Goal: Information Seeking & Learning: Learn about a topic

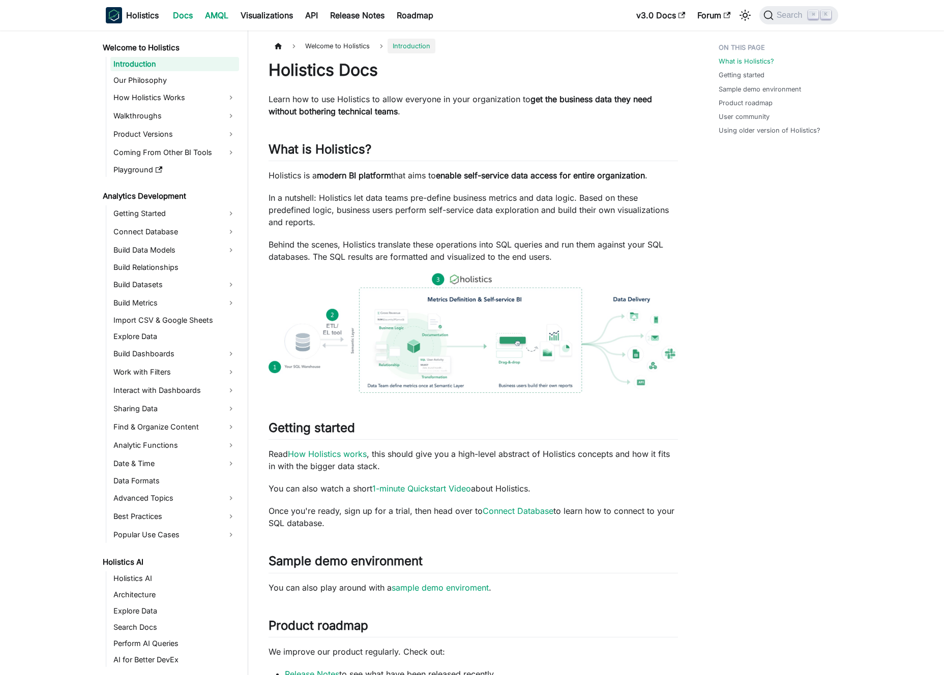
click at [208, 21] on link "AMQL" at bounding box center [217, 15] width 36 height 16
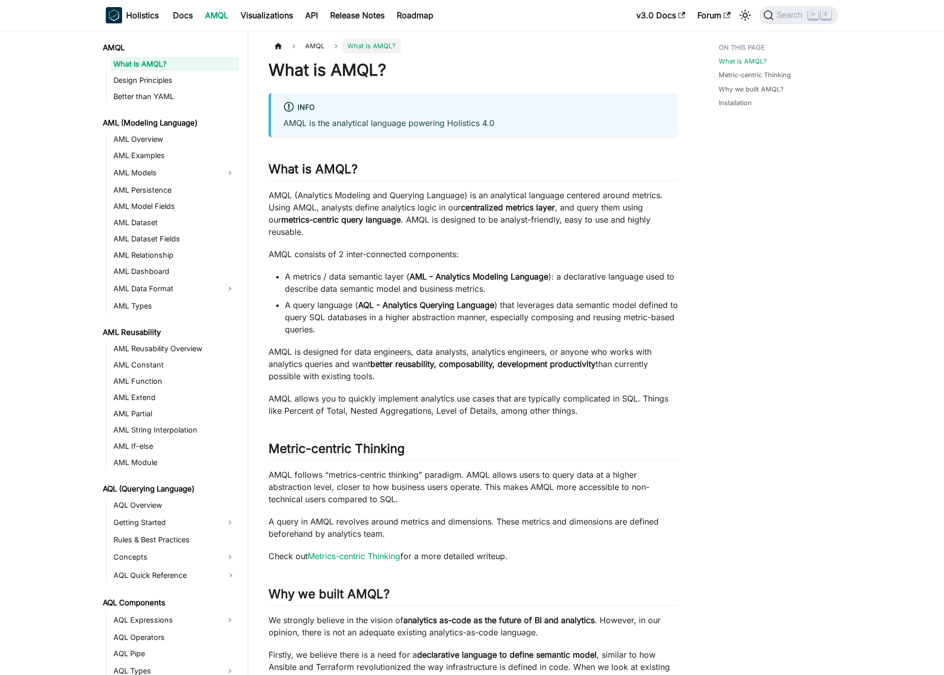
click at [395, 124] on p "AMQL is the analytical language powering Holistics 4.0" at bounding box center [474, 123] width 382 height 12
click at [389, 123] on p "AMQL is the analytical language powering Holistics 4.0" at bounding box center [474, 123] width 382 height 12
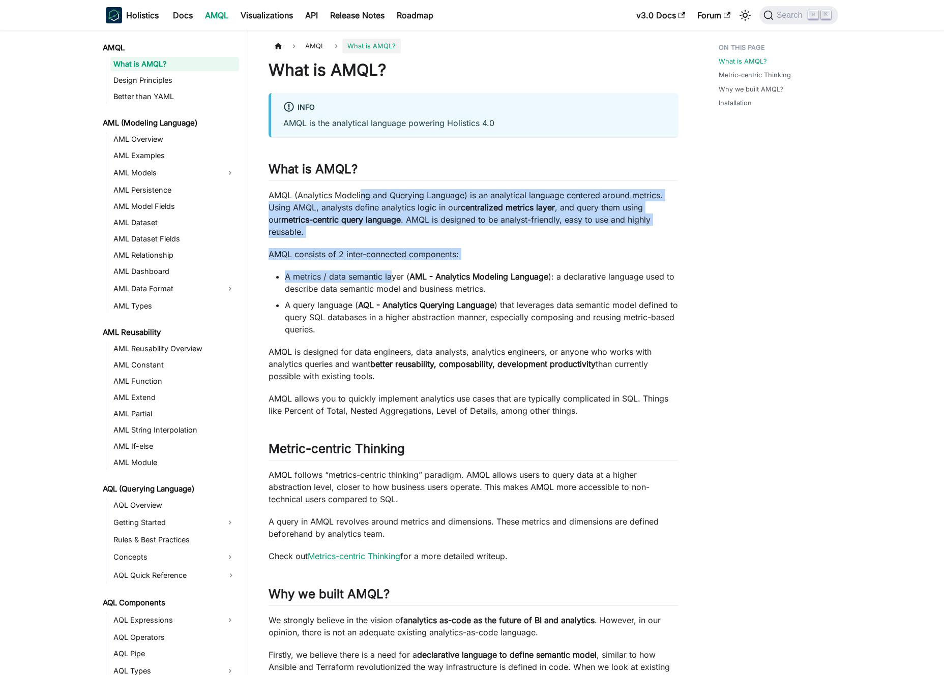
drag, startPoint x: 363, startPoint y: 202, endPoint x: 395, endPoint y: 279, distance: 83.2
click at [392, 273] on div "What is AMQL? info AMQL is the analytical language powering Holistics 4.0 What …" at bounding box center [472, 457] width 409 height 795
click at [395, 280] on li "A metrics / data semantic layer ( AML - Analytics Modeling Language ): a declar…" at bounding box center [481, 283] width 393 height 24
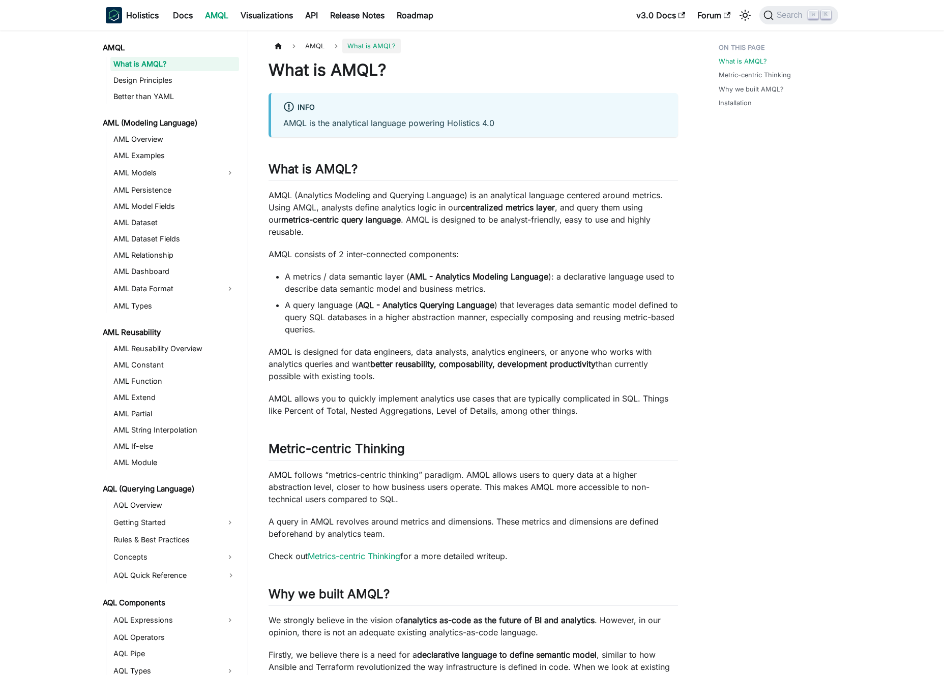
click at [316, 348] on p "AMQL is designed for data engineers, data analysts, analytics engineers, or any…" at bounding box center [472, 364] width 409 height 37
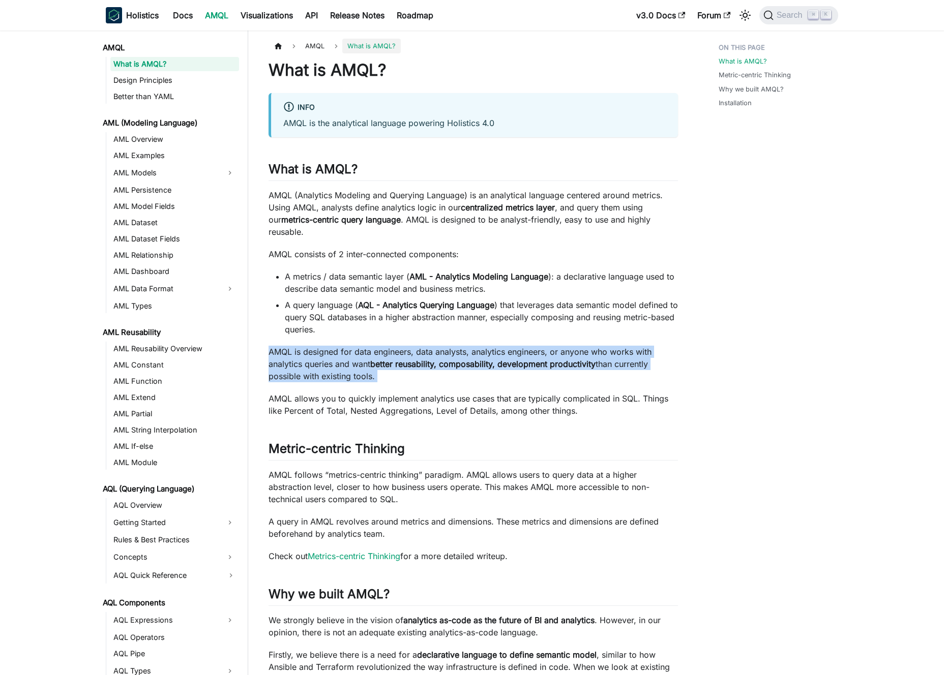
click at [316, 348] on p "AMQL is designed for data engineers, data analysts, analytics engineers, or any…" at bounding box center [472, 364] width 409 height 37
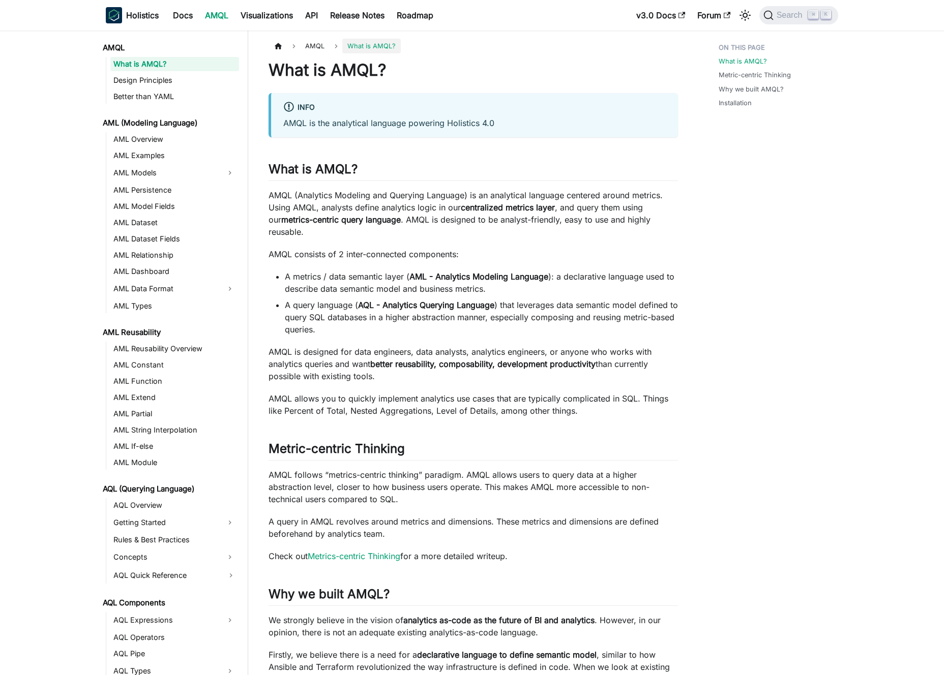
click at [323, 349] on p "AMQL is designed for data engineers, data analysts, analytics engineers, or any…" at bounding box center [472, 364] width 409 height 37
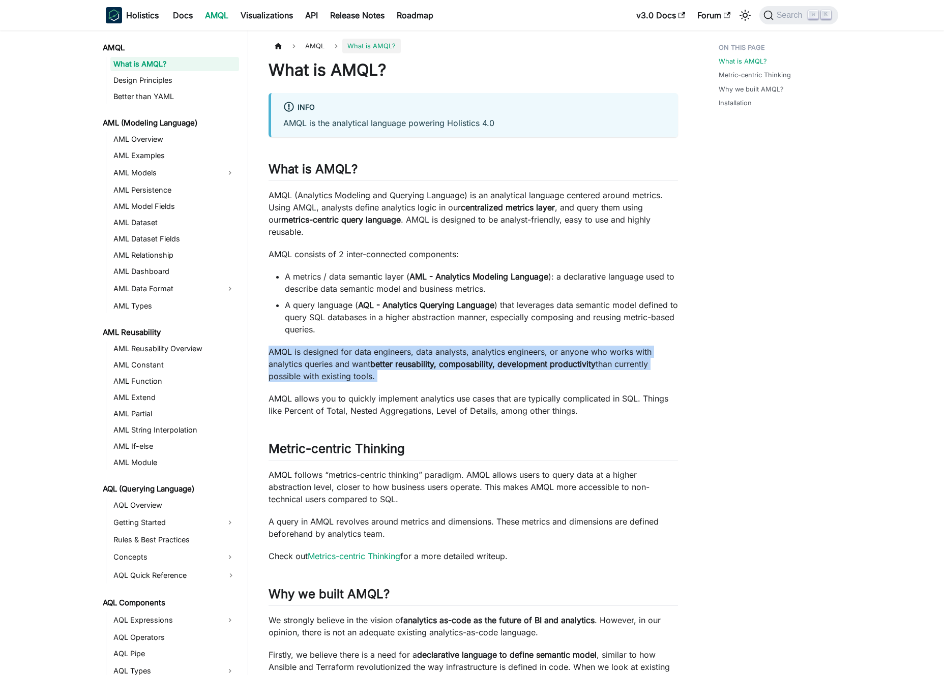
click at [323, 349] on p "AMQL is designed for data engineers, data analysts, analytics engineers, or any…" at bounding box center [472, 364] width 409 height 37
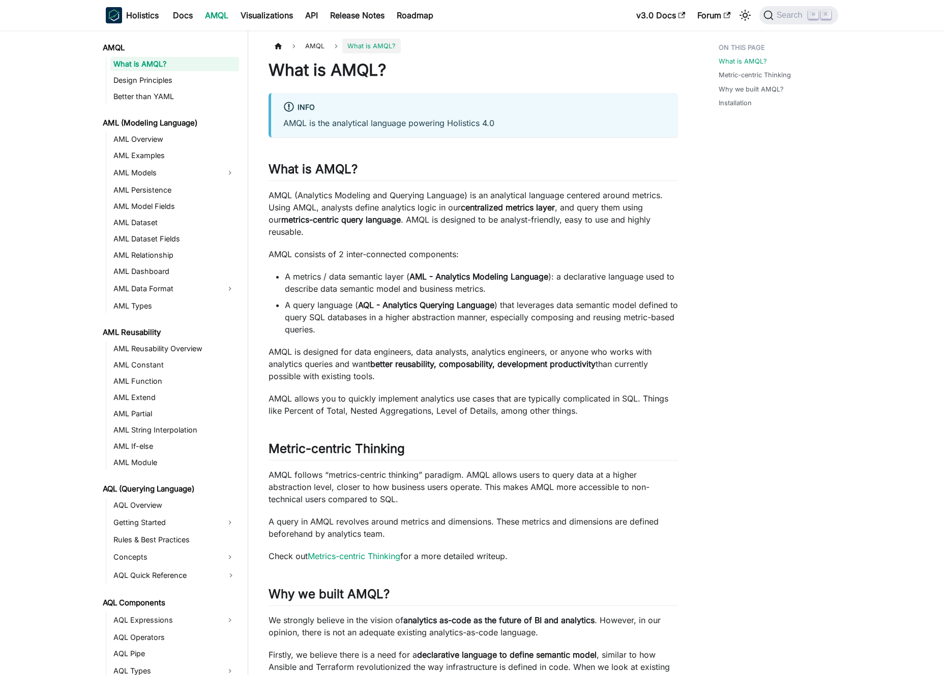
click at [328, 348] on p "AMQL is designed for data engineers, data analysts, analytics engineers, or any…" at bounding box center [472, 364] width 409 height 37
click at [183, 176] on link "AML Models" at bounding box center [165, 173] width 110 height 16
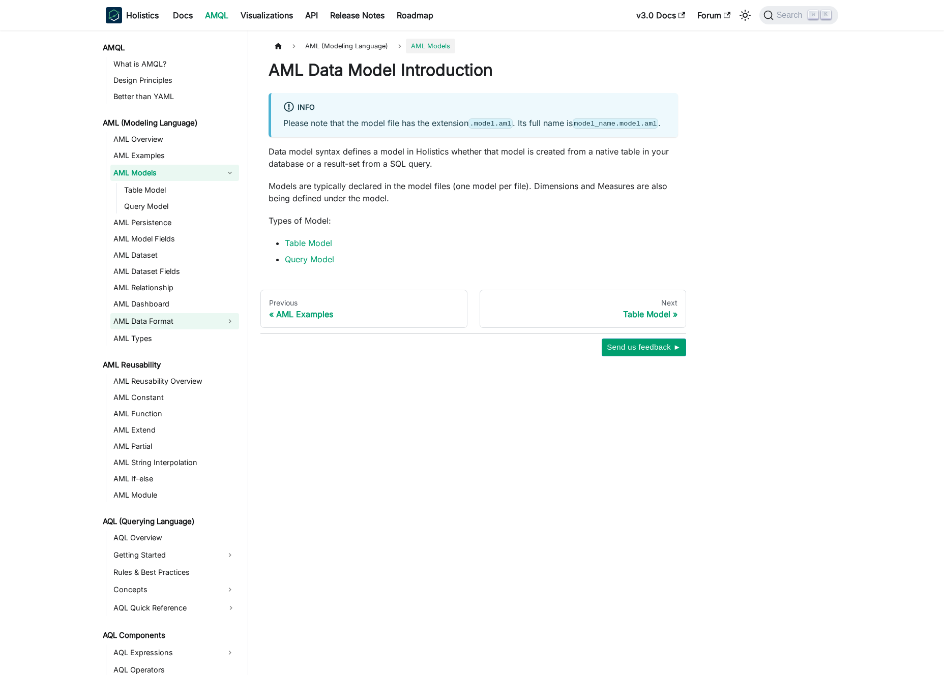
click at [165, 321] on link "AML Data Format" at bounding box center [165, 321] width 110 height 16
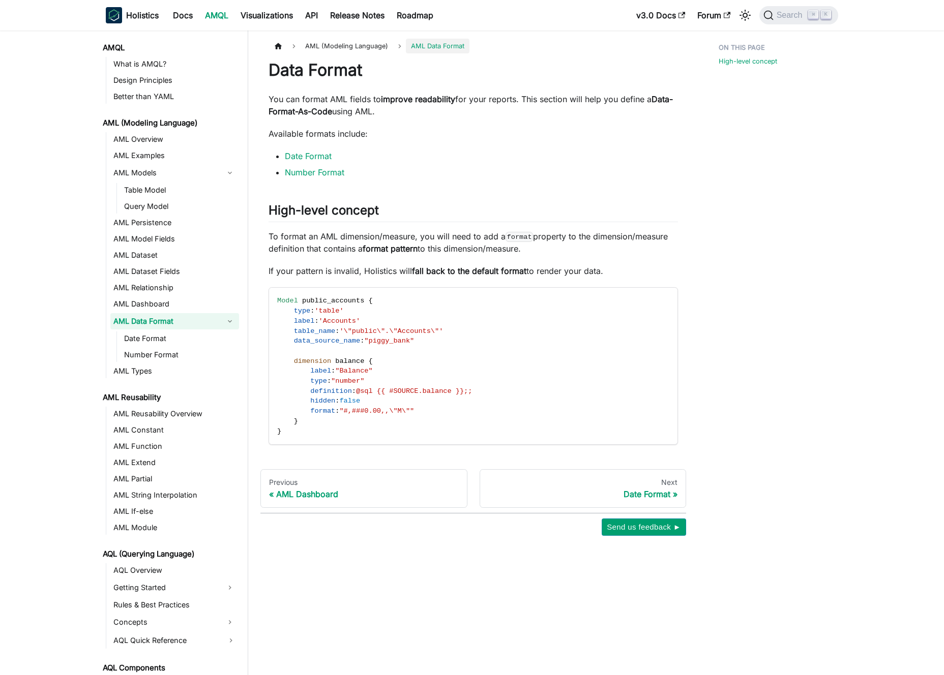
click at [211, 17] on link "AMQL" at bounding box center [217, 15] width 36 height 16
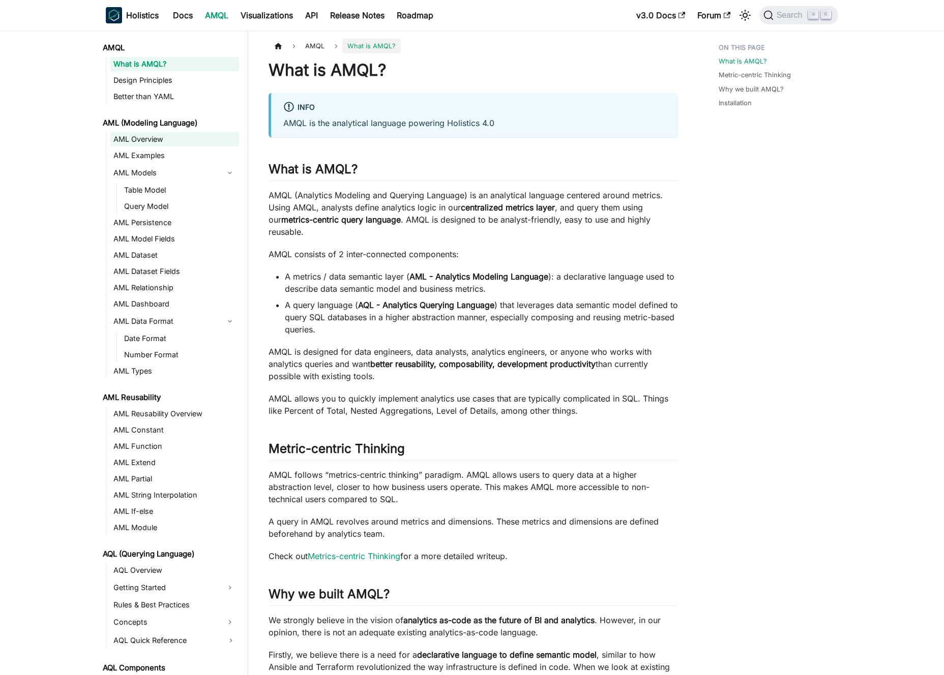
click at [159, 137] on link "AML Overview" at bounding box center [174, 139] width 129 height 14
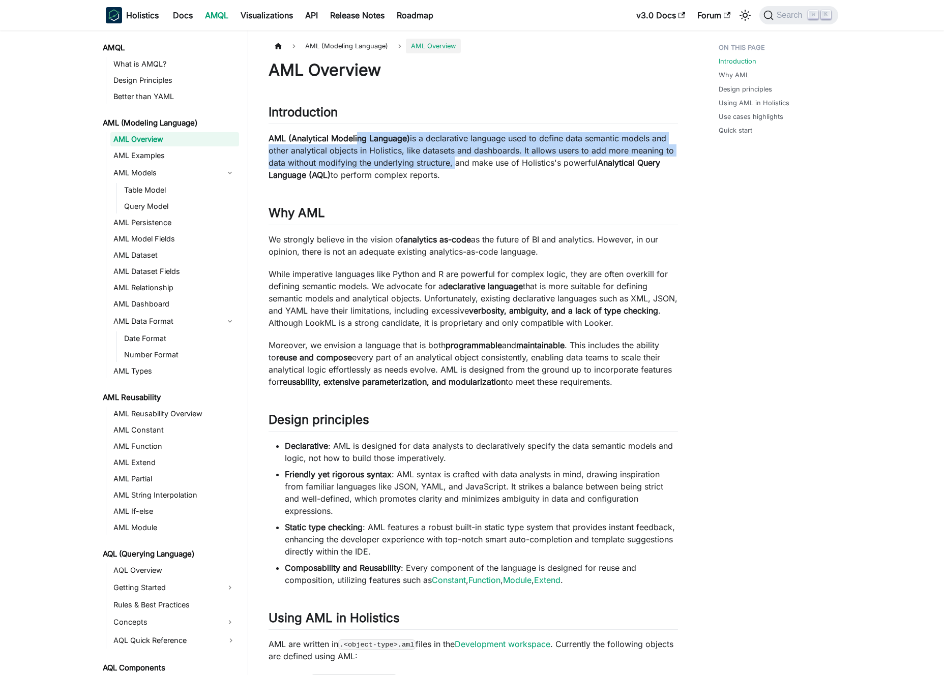
drag, startPoint x: 393, startPoint y: 137, endPoint x: 458, endPoint y: 162, distance: 69.7
click at [454, 161] on p "AML (Analytical Modeling Language) is a declarative language used to define dat…" at bounding box center [472, 156] width 409 height 49
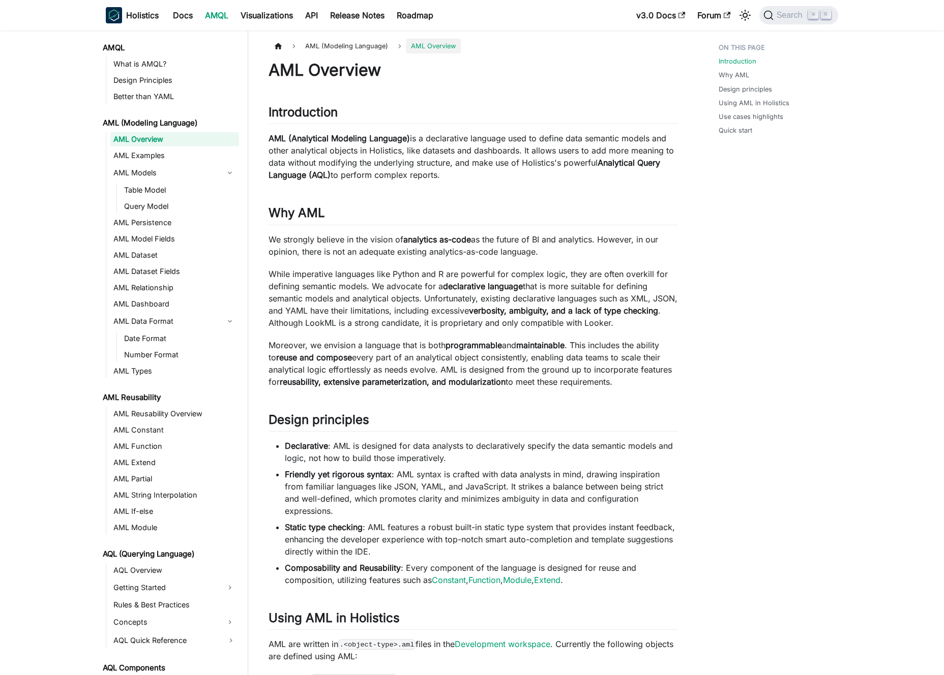
click at [458, 162] on p "AML (Analytical Modeling Language) is a declarative language used to define dat…" at bounding box center [472, 156] width 409 height 49
drag, startPoint x: 388, startPoint y: 154, endPoint x: 381, endPoint y: 151, distance: 7.7
click at [383, 152] on p "AML (Analytical Modeling Language) is a declarative language used to define dat…" at bounding box center [472, 156] width 409 height 49
click at [381, 151] on p "AML (Analytical Modeling Language) is a declarative language used to define dat…" at bounding box center [472, 156] width 409 height 49
click at [163, 567] on link "AQL Overview" at bounding box center [174, 570] width 129 height 14
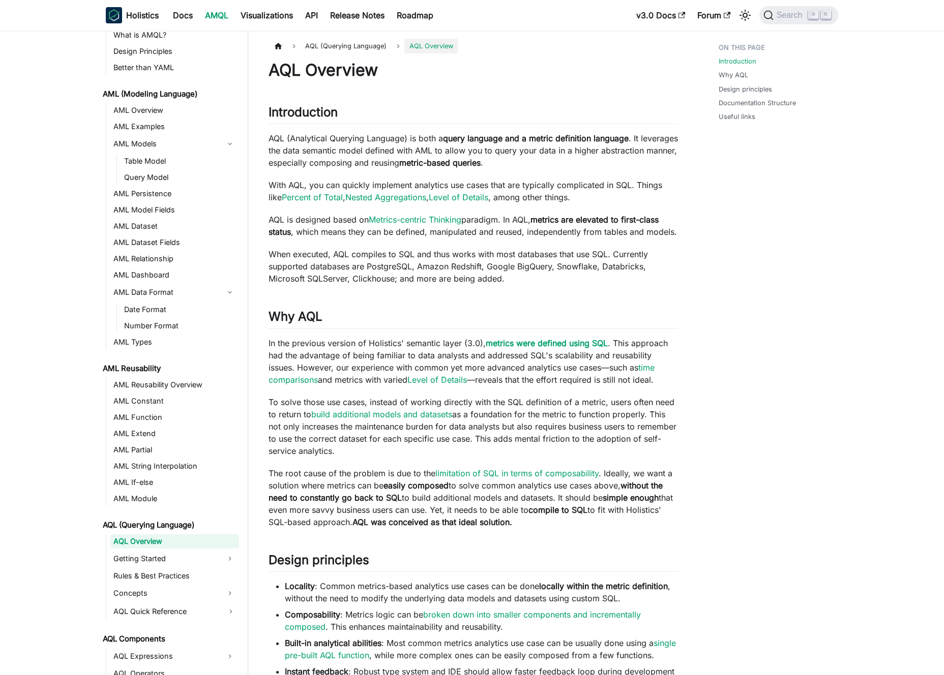
scroll to position [31, 0]
drag, startPoint x: 298, startPoint y: 138, endPoint x: 407, endPoint y: 138, distance: 108.8
click at [407, 138] on p "AQL (Analytical Querying Language) is both a query language and a metric defini…" at bounding box center [472, 150] width 409 height 37
drag, startPoint x: 410, startPoint y: 137, endPoint x: 269, endPoint y: 137, distance: 140.9
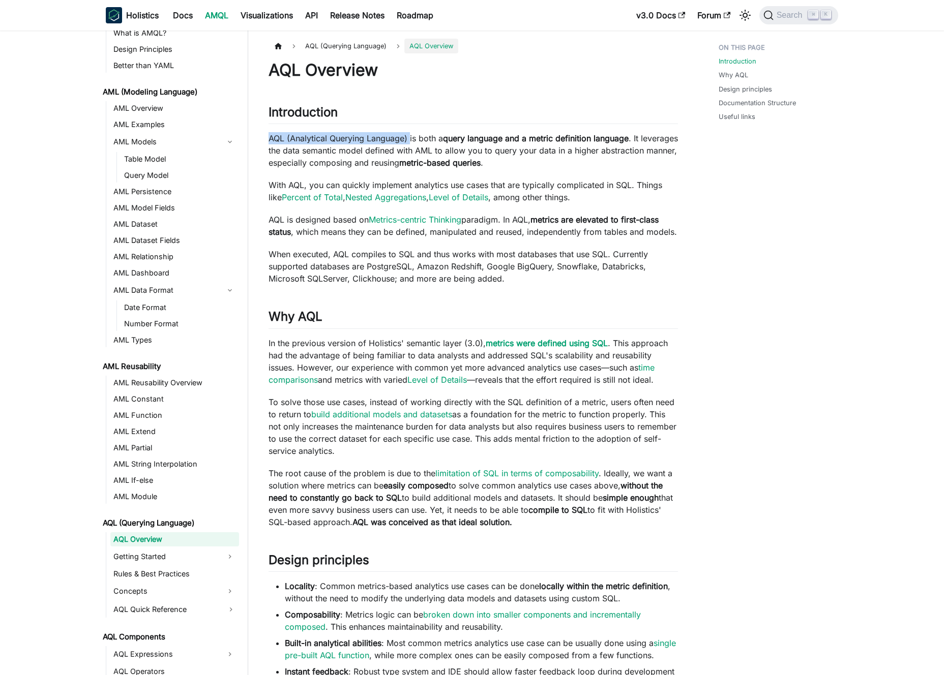
click at [269, 137] on p "AQL (Analytical Querying Language) is both a query language and a metric defini…" at bounding box center [472, 150] width 409 height 37
click at [271, 137] on p "AQL (Analytical Querying Language) is both a query language and a metric defini…" at bounding box center [472, 150] width 409 height 37
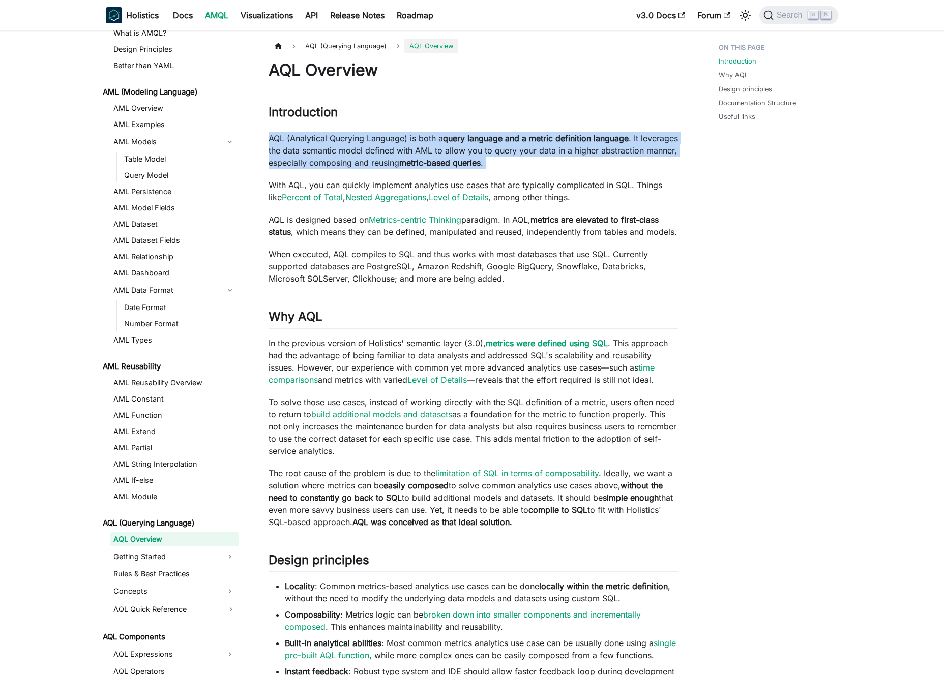
drag, startPoint x: 271, startPoint y: 137, endPoint x: 279, endPoint y: 137, distance: 8.7
click at [279, 137] on p "AQL (Analytical Querying Language) is both a query language and a metric defini…" at bounding box center [472, 150] width 409 height 37
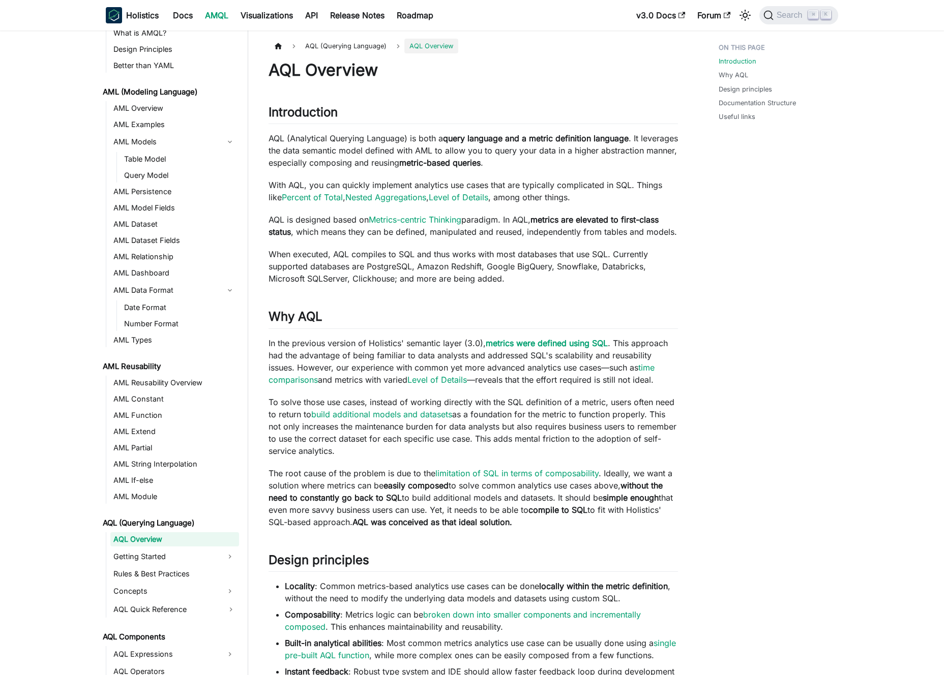
click at [280, 137] on p "AQL (Analytical Querying Language) is both a query language and a metric defini…" at bounding box center [472, 150] width 409 height 37
drag, startPoint x: 280, startPoint y: 137, endPoint x: 404, endPoint y: 141, distance: 124.2
click at [404, 141] on p "AQL (Analytical Querying Language) is both a query language and a metric defini…" at bounding box center [472, 150] width 409 height 37
click at [402, 141] on p "AQL (Analytical Querying Language) is both a query language and a metric defini…" at bounding box center [472, 150] width 409 height 37
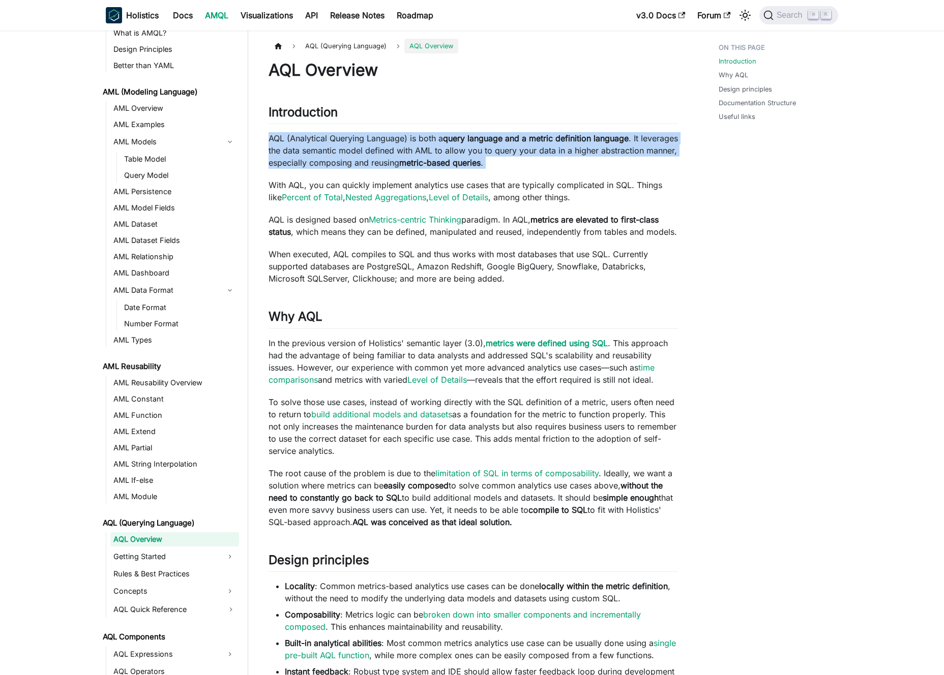
click at [402, 141] on p "AQL (Analytical Querying Language) is both a query language and a metric defini…" at bounding box center [472, 150] width 409 height 37
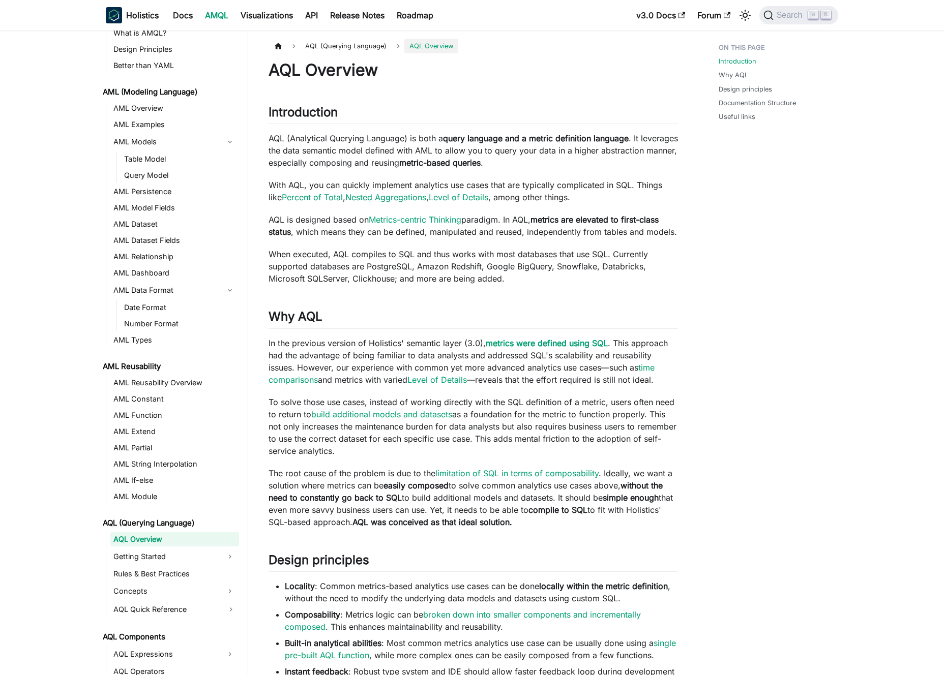
click at [407, 141] on p "AQL (Analytical Querying Language) is both a query language and a metric defini…" at bounding box center [472, 150] width 409 height 37
click at [413, 216] on link "Metrics-centric Thinking" at bounding box center [415, 220] width 93 height 10
click at [488, 218] on p "AQL is designed based on Metrics-centric Thinking paradigm. In AQL, metrics are…" at bounding box center [472, 226] width 409 height 24
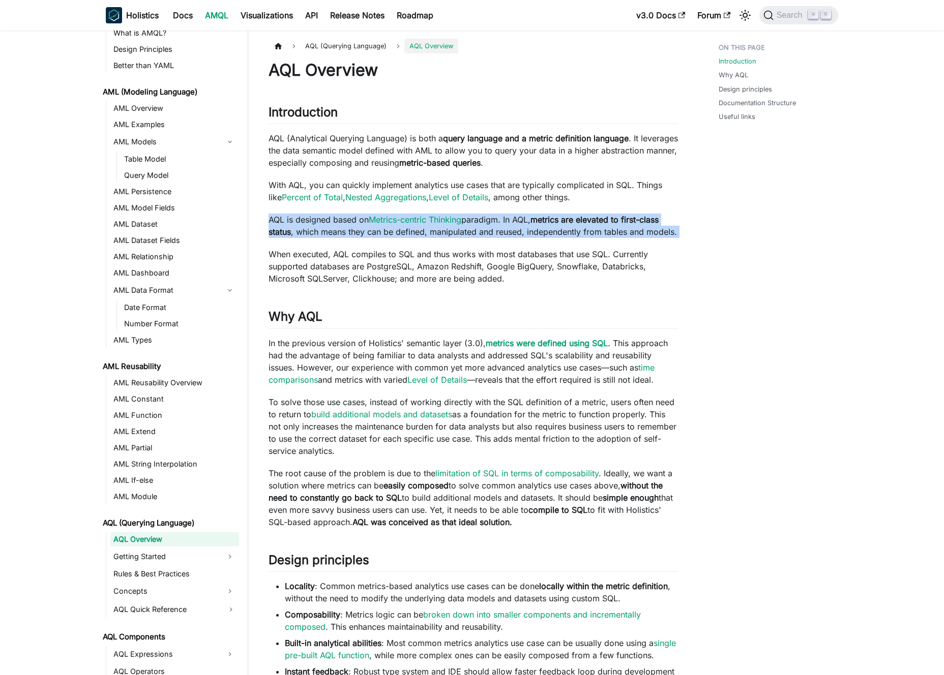
click at [488, 218] on p "AQL is designed based on Metrics-centric Thinking paradigm. In AQL, metrics are…" at bounding box center [472, 226] width 409 height 24
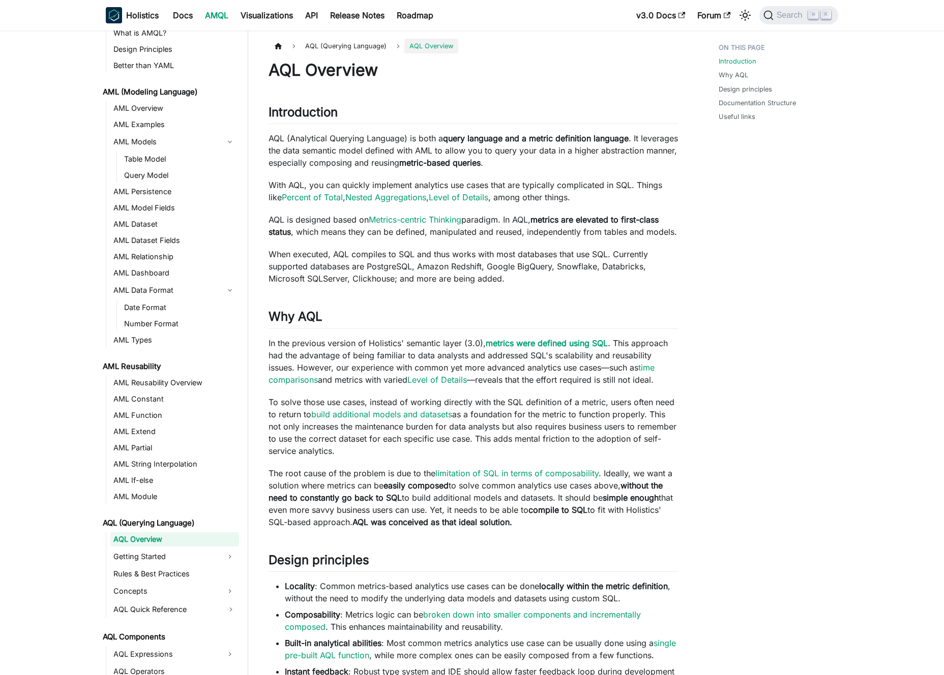
click at [498, 219] on p "AQL is designed based on Metrics-centric Thinking paradigm. In AQL, metrics are…" at bounding box center [472, 226] width 409 height 24
click at [504, 220] on p "AQL is designed based on Metrics-centric Thinking paradigm. In AQL, metrics are…" at bounding box center [472, 226] width 409 height 24
click at [505, 220] on p "AQL is designed based on Metrics-centric Thinking paradigm. In AQL, metrics are…" at bounding box center [472, 226] width 409 height 24
click at [510, 220] on p "AQL is designed based on Metrics-centric Thinking paradigm. In AQL, metrics are…" at bounding box center [472, 226] width 409 height 24
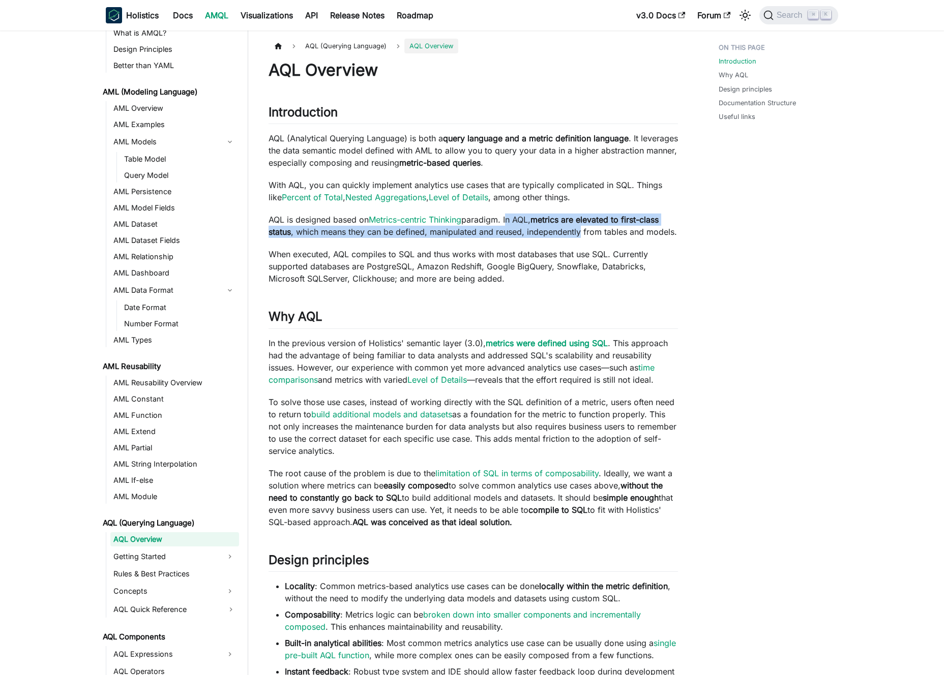
drag, startPoint x: 510, startPoint y: 220, endPoint x: 555, endPoint y: 234, distance: 47.0
click at [555, 234] on p "AQL is designed based on Metrics-centric Thinking paradigm. In AQL, metrics are…" at bounding box center [472, 226] width 409 height 24
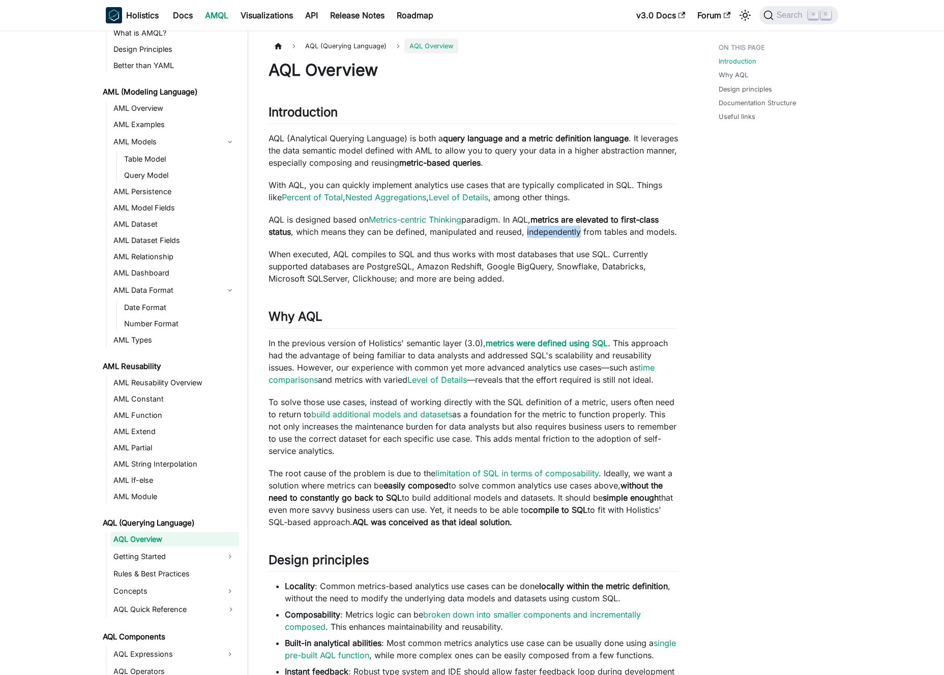
click at [555, 234] on p "AQL is designed based on Metrics-centric Thinking paradigm. In AQL, metrics are…" at bounding box center [472, 226] width 409 height 24
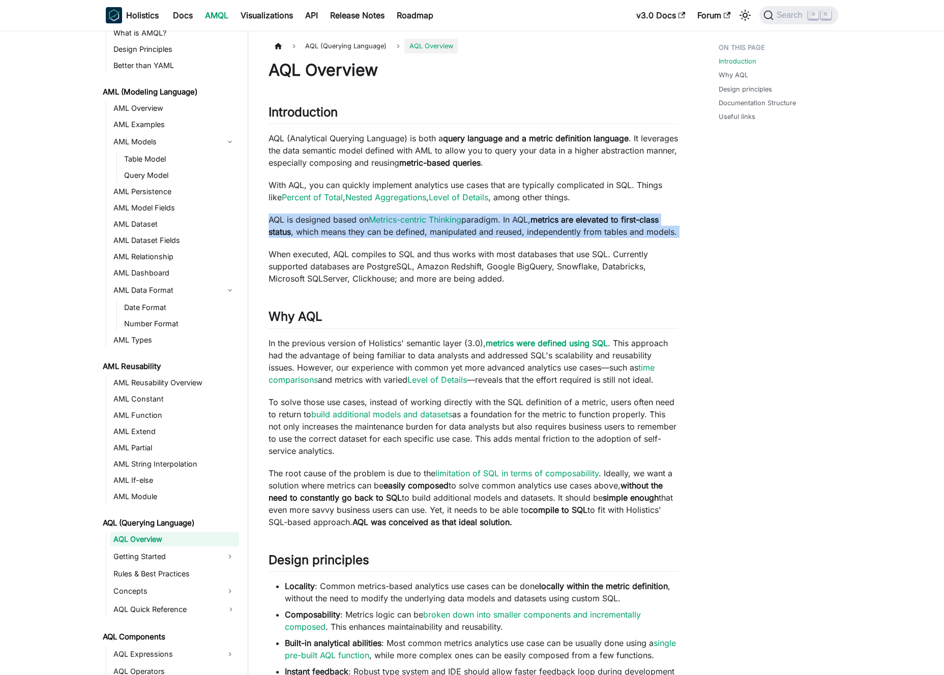
click at [555, 234] on p "AQL is designed based on Metrics-centric Thinking paradigm. In AQL, metrics are…" at bounding box center [472, 226] width 409 height 24
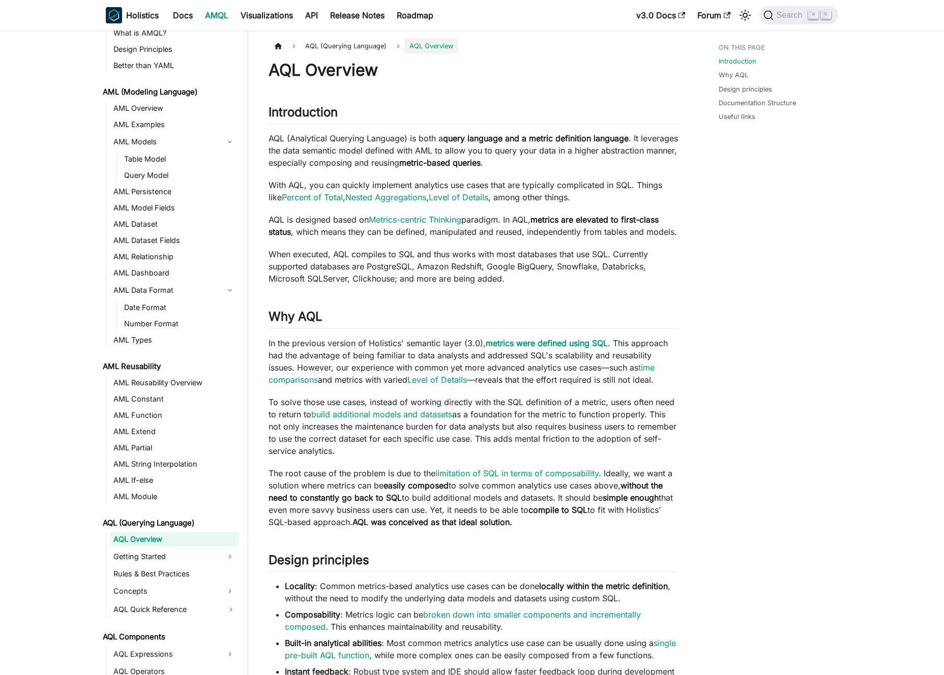
click at [561, 232] on p "AQL is designed based on Metrics-centric Thinking paradigm. In AQL, metrics are…" at bounding box center [472, 226] width 409 height 24
drag, startPoint x: 538, startPoint y: 218, endPoint x: 290, endPoint y: 233, distance: 248.1
click at [290, 233] on p "AQL is designed based on Metrics-centric Thinking paradigm. In AQL, metrics are…" at bounding box center [472, 226] width 409 height 24
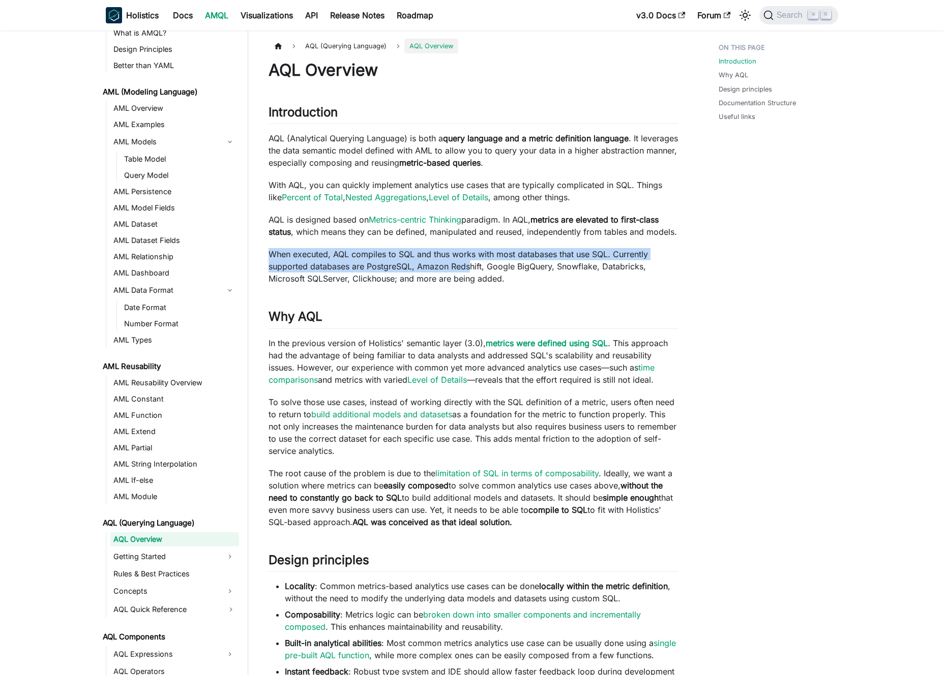
drag, startPoint x: 451, startPoint y: 241, endPoint x: 468, endPoint y: 268, distance: 32.7
click at [468, 268] on div "AQL Overview Introduction ​ AQL (Analytical Querying Language) is both a query …" at bounding box center [472, 586] width 409 height 1053
click at [468, 268] on p "When executed, AQL compiles to SQL and thus works with most databases that use …" at bounding box center [472, 266] width 409 height 37
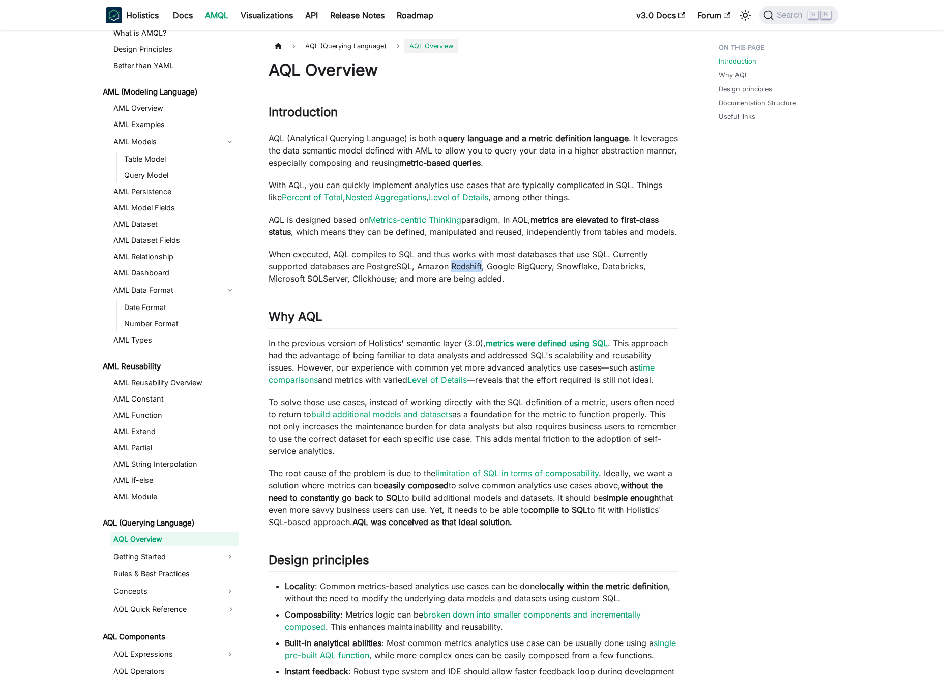
click at [468, 268] on p "When executed, AQL compiles to SQL and thus works with most databases that use …" at bounding box center [472, 266] width 409 height 37
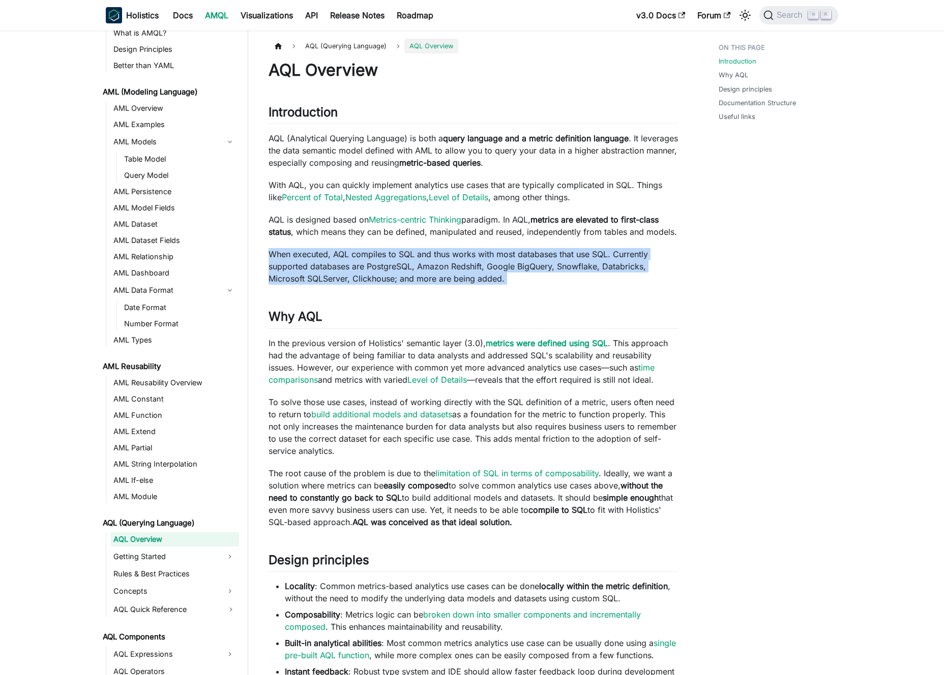
drag, startPoint x: 468, startPoint y: 268, endPoint x: 456, endPoint y: 267, distance: 12.8
click at [468, 268] on p "When executed, AQL compiles to SQL and thus works with most databases that use …" at bounding box center [472, 266] width 409 height 37
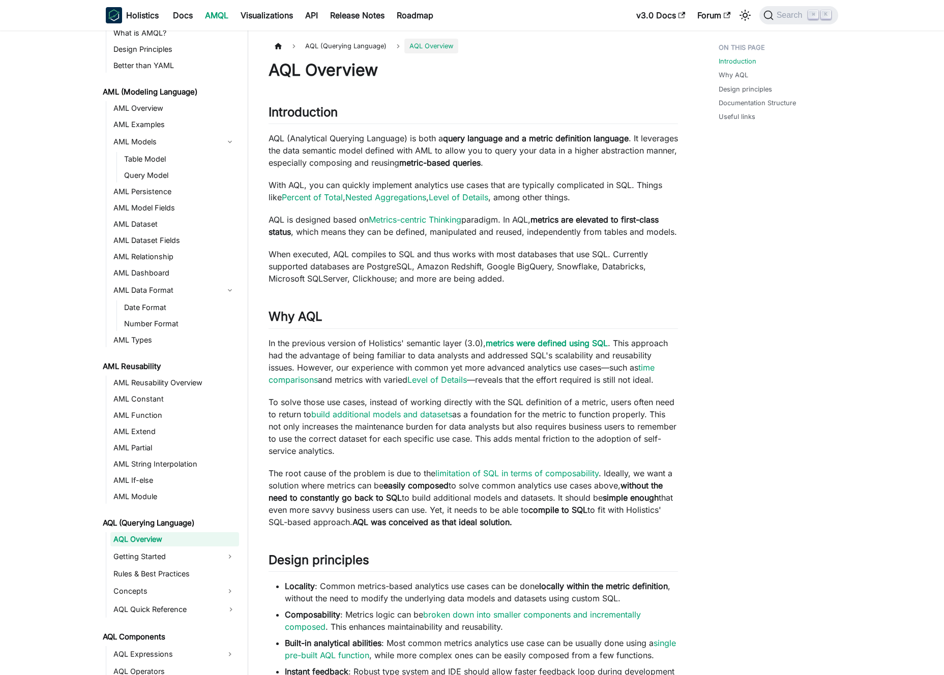
click at [455, 267] on p "When executed, AQL compiles to SQL and thus works with most databases that use …" at bounding box center [472, 266] width 409 height 37
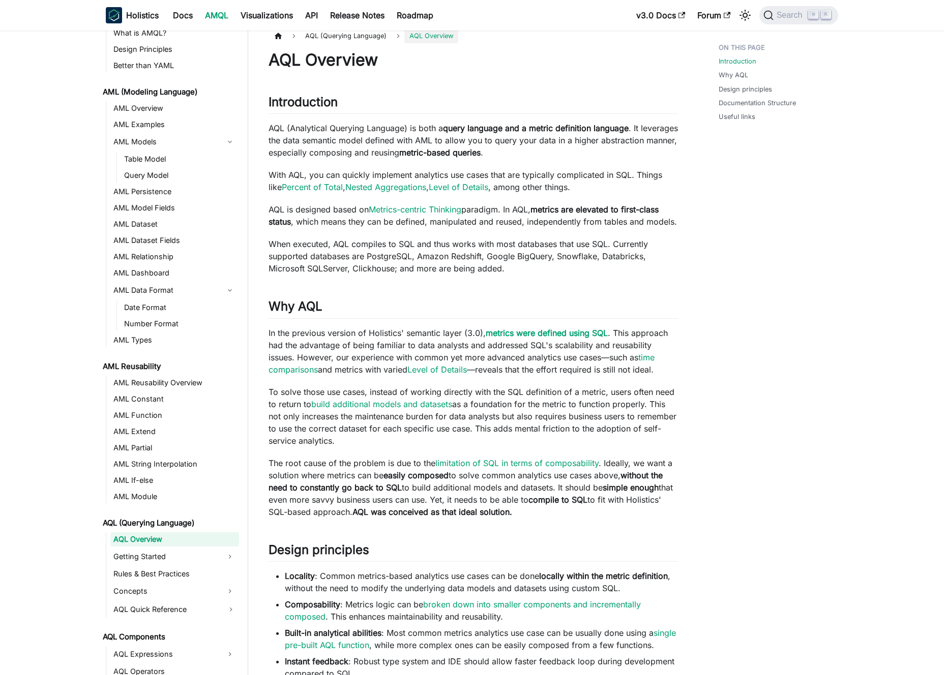
scroll to position [26, 0]
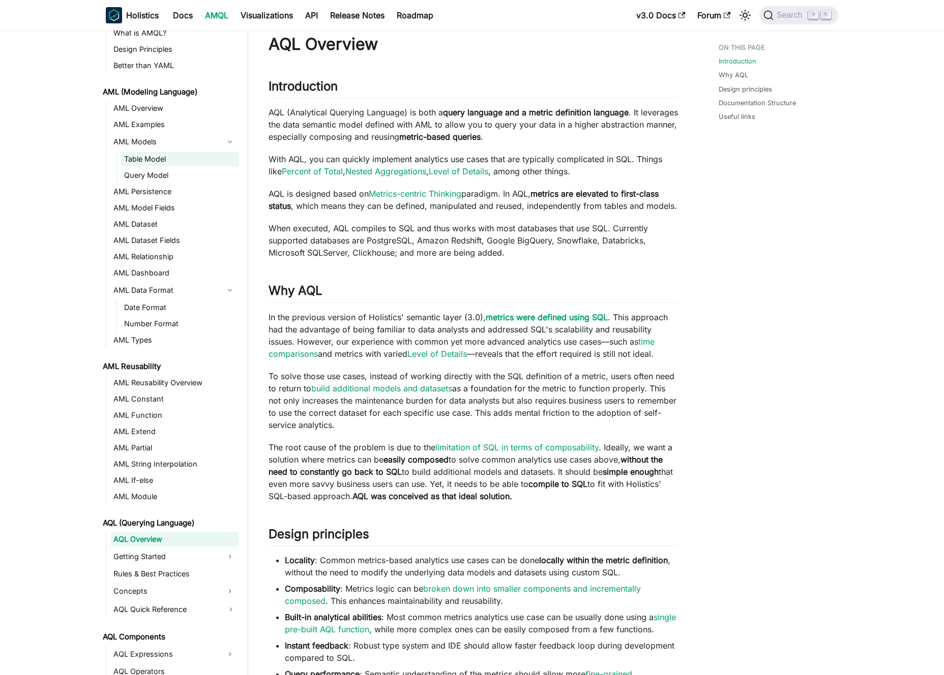
click at [177, 157] on link "Table Model" at bounding box center [180, 159] width 118 height 14
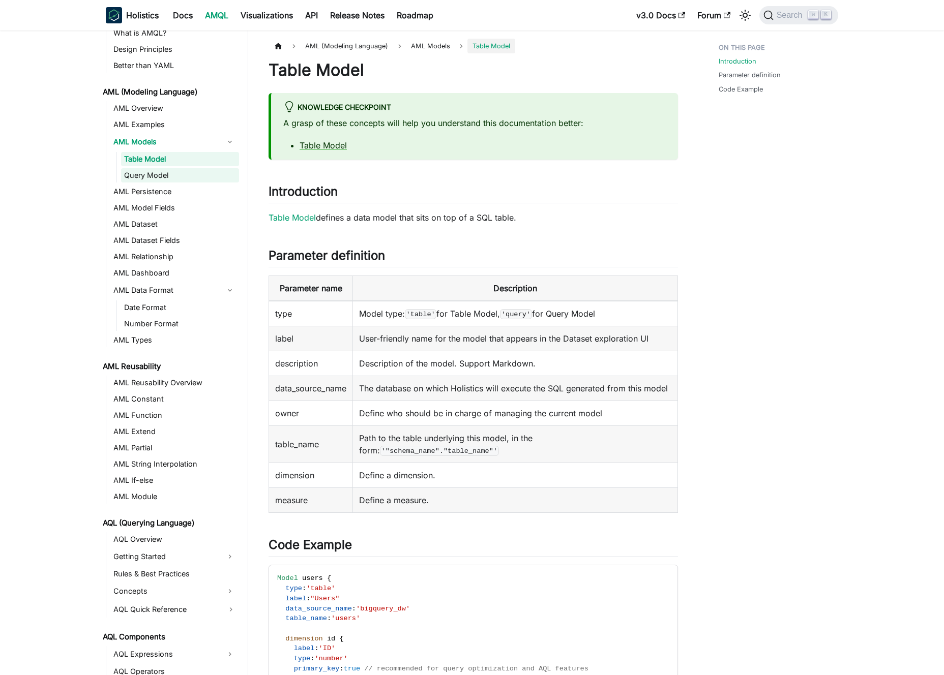
click at [176, 171] on link "Query Model" at bounding box center [180, 175] width 118 height 14
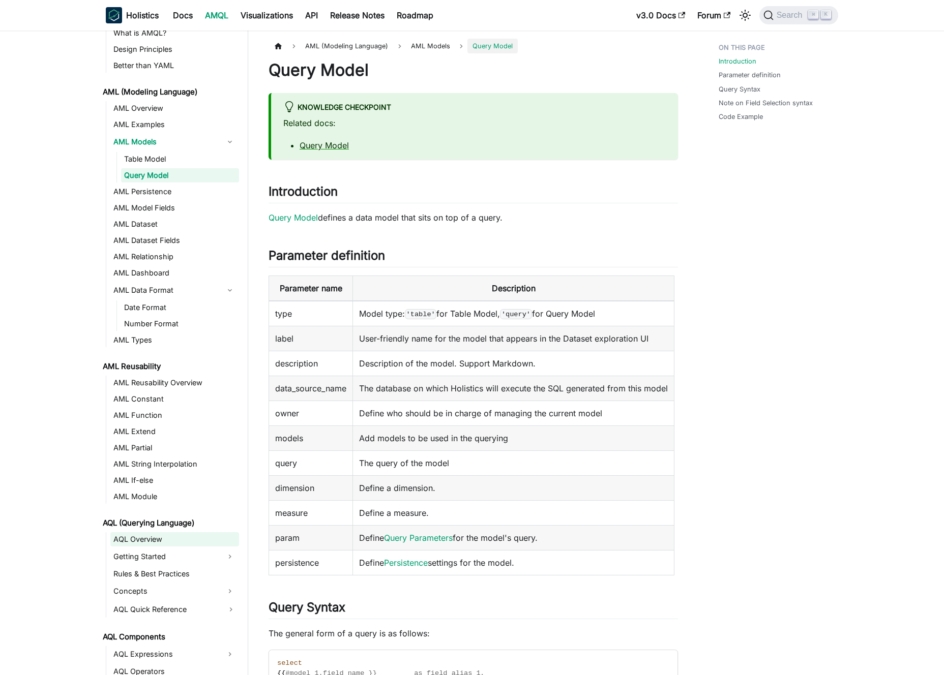
click at [169, 543] on link "AQL Overview" at bounding box center [174, 539] width 129 height 14
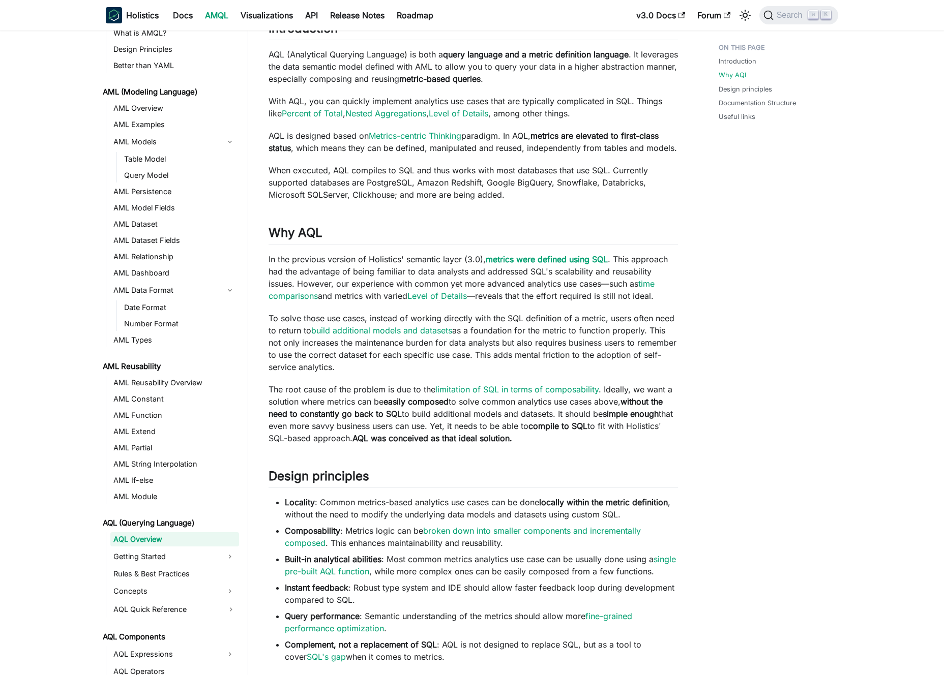
scroll to position [158, 0]
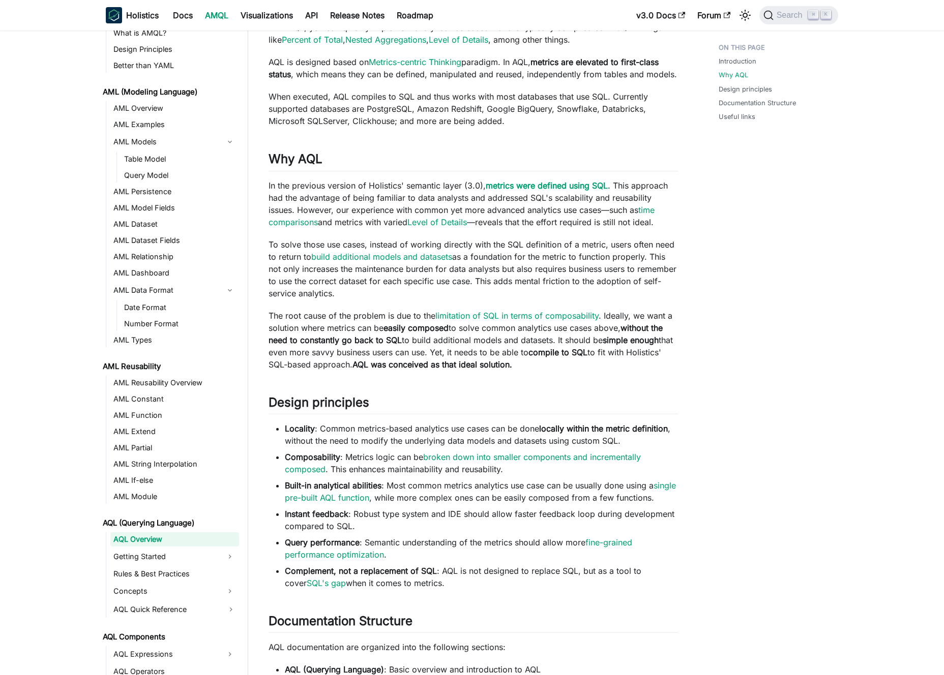
click at [404, 327] on strong "easily composed" at bounding box center [415, 328] width 65 height 10
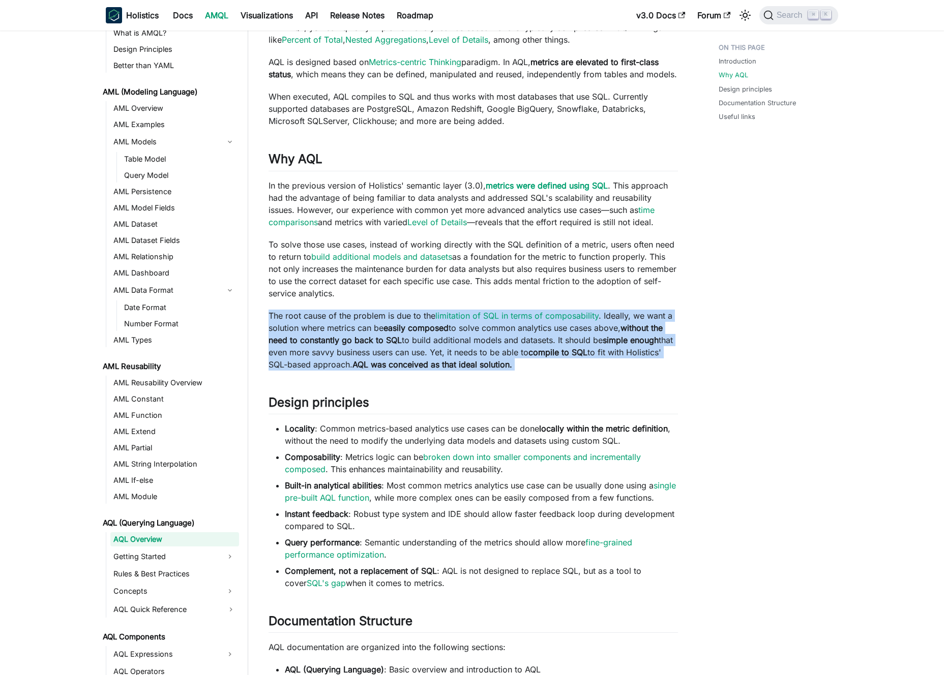
click at [404, 327] on strong "easily composed" at bounding box center [415, 328] width 65 height 10
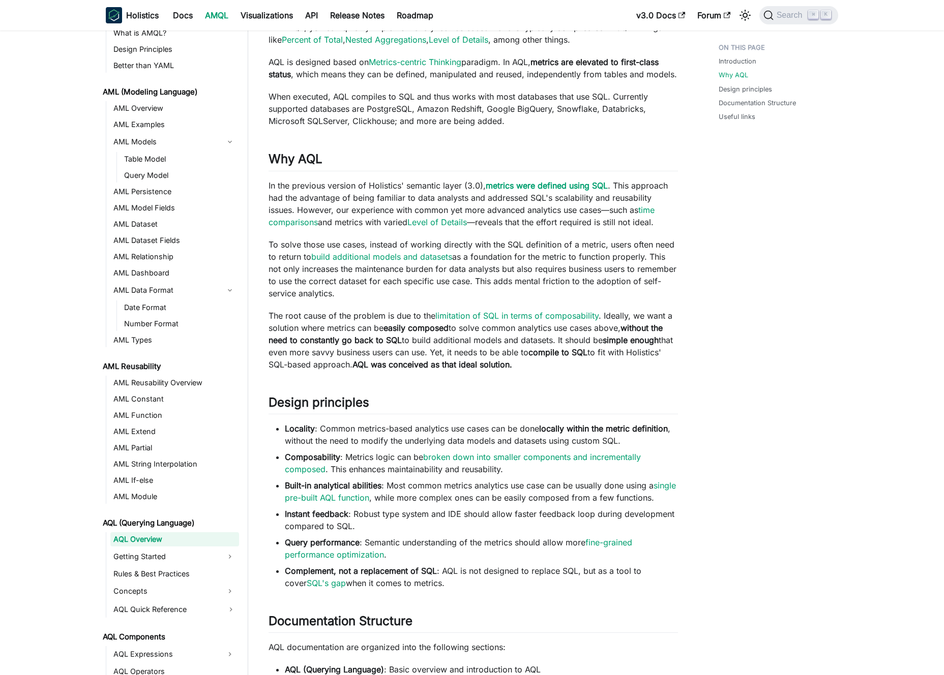
click at [407, 328] on strong "easily composed" at bounding box center [415, 328] width 65 height 10
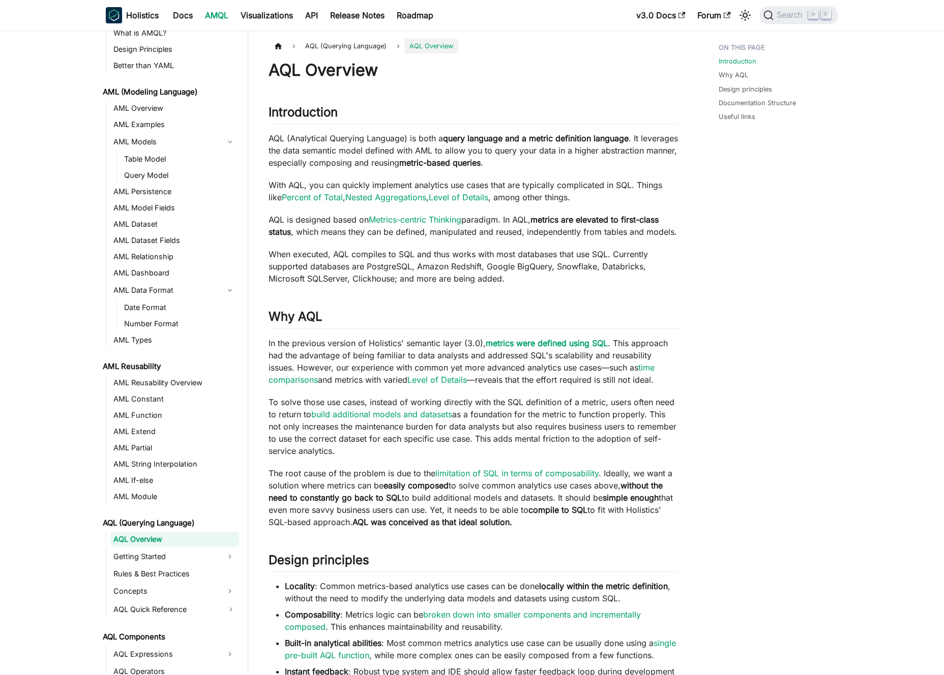
click at [521, 196] on p "With AQL, you can quickly implement analytics use cases that are typically comp…" at bounding box center [472, 191] width 409 height 24
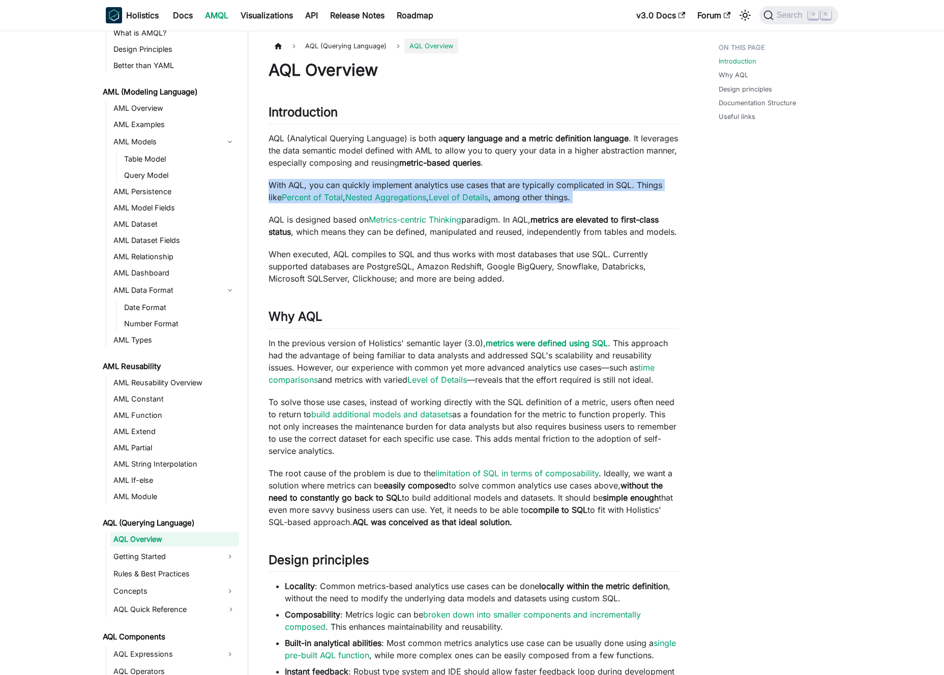
click at [522, 195] on p "With AQL, you can quickly implement analytics use cases that are typically comp…" at bounding box center [472, 191] width 409 height 24
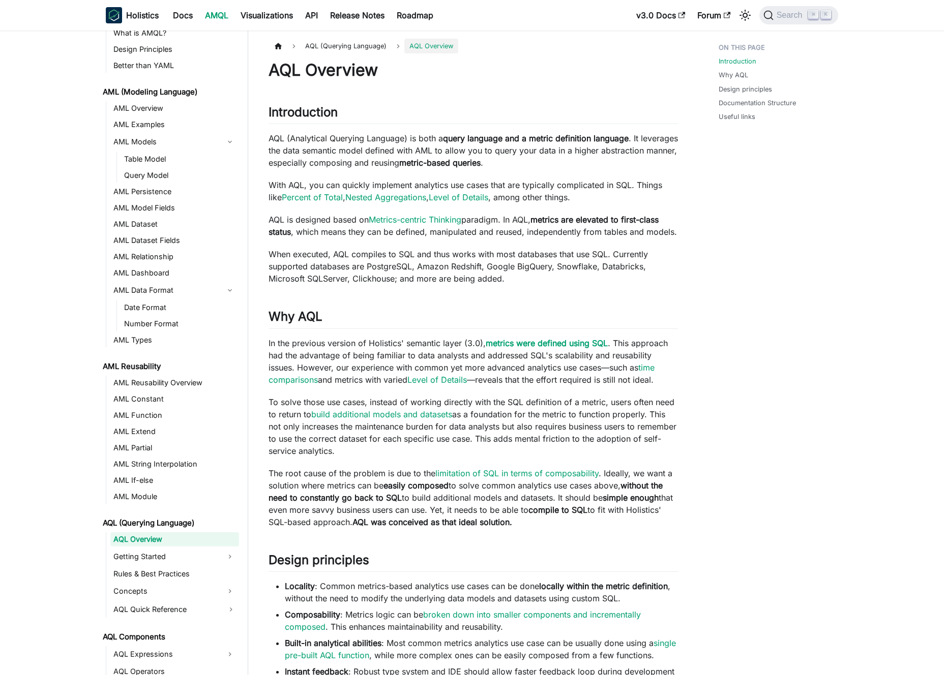
click at [528, 195] on p "With AQL, you can quickly implement analytics use cases that are typically comp…" at bounding box center [472, 191] width 409 height 24
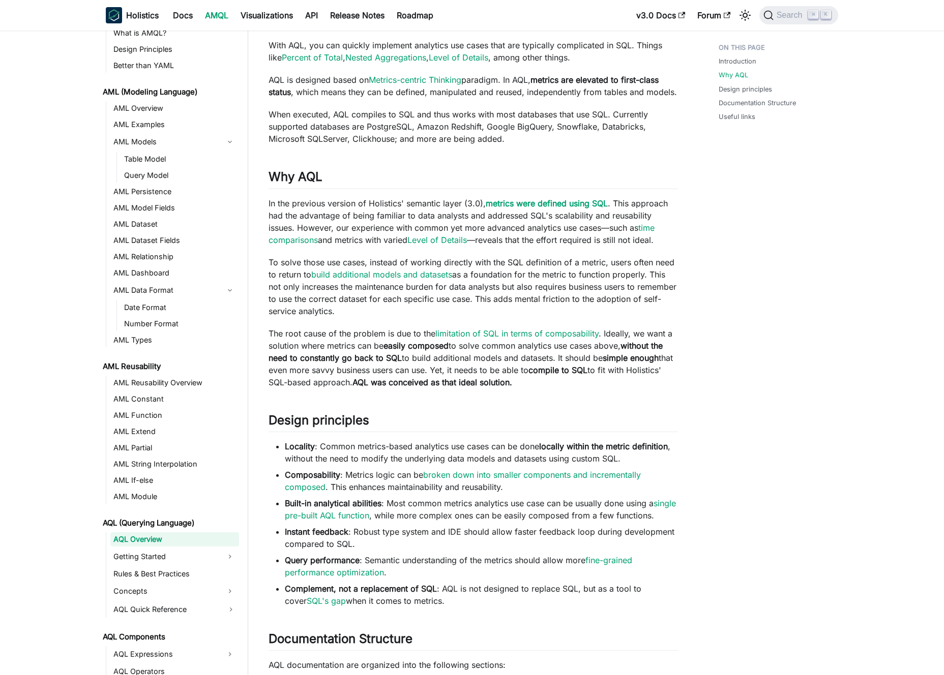
click at [430, 263] on p "To solve those use cases, instead of working directly with the SQL definition o…" at bounding box center [472, 286] width 409 height 61
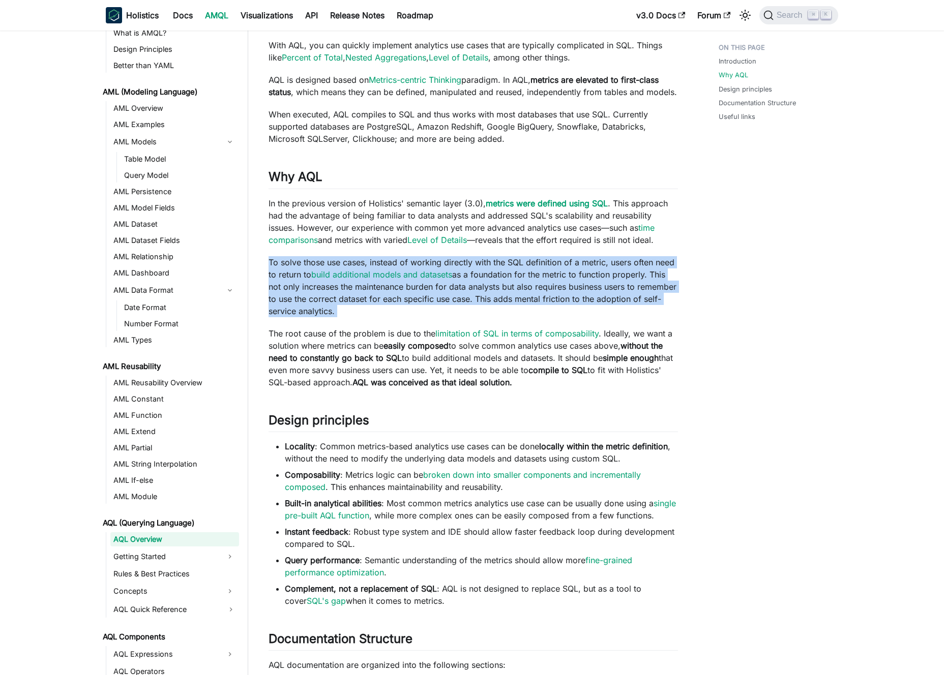
click at [430, 263] on p "To solve those use cases, instead of working directly with the SQL definition o…" at bounding box center [472, 286] width 409 height 61
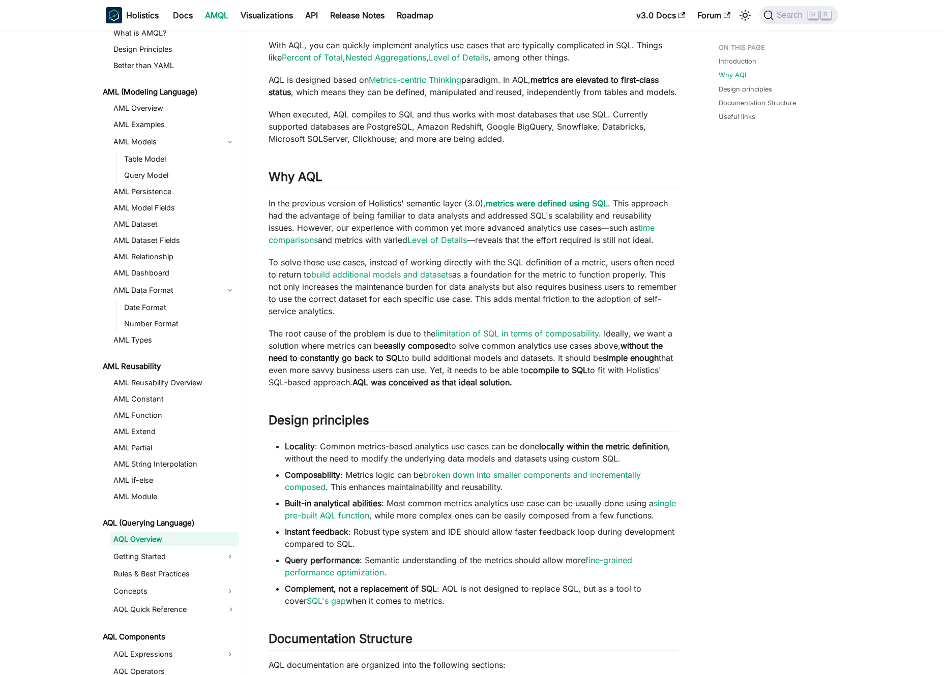
click at [434, 260] on p "To solve those use cases, instead of working directly with the SQL definition o…" at bounding box center [472, 286] width 409 height 61
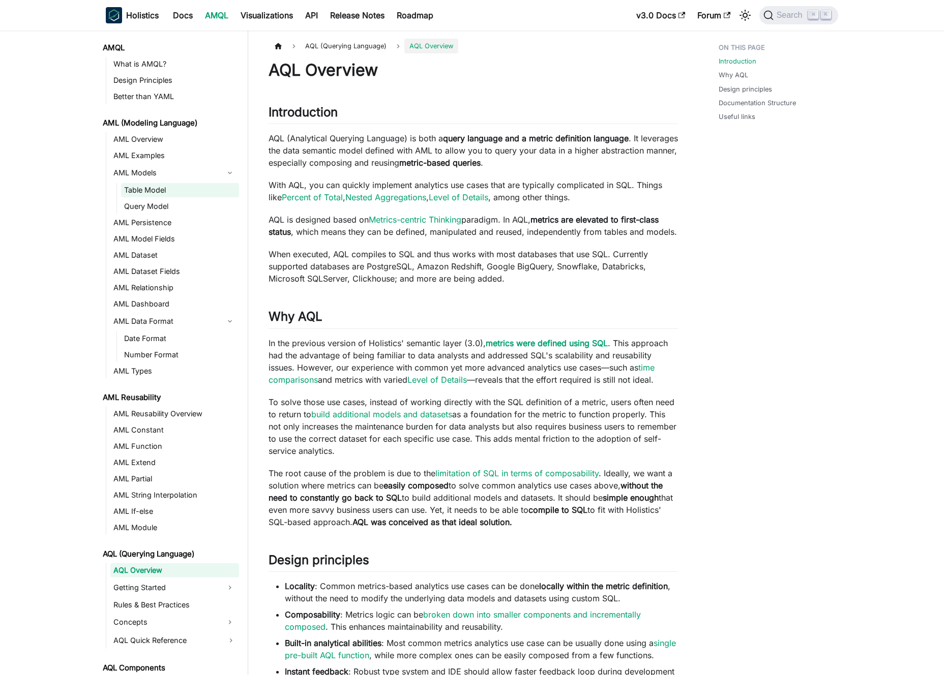
scroll to position [0, 0]
click at [194, 176] on link "AML Models" at bounding box center [165, 173] width 110 height 16
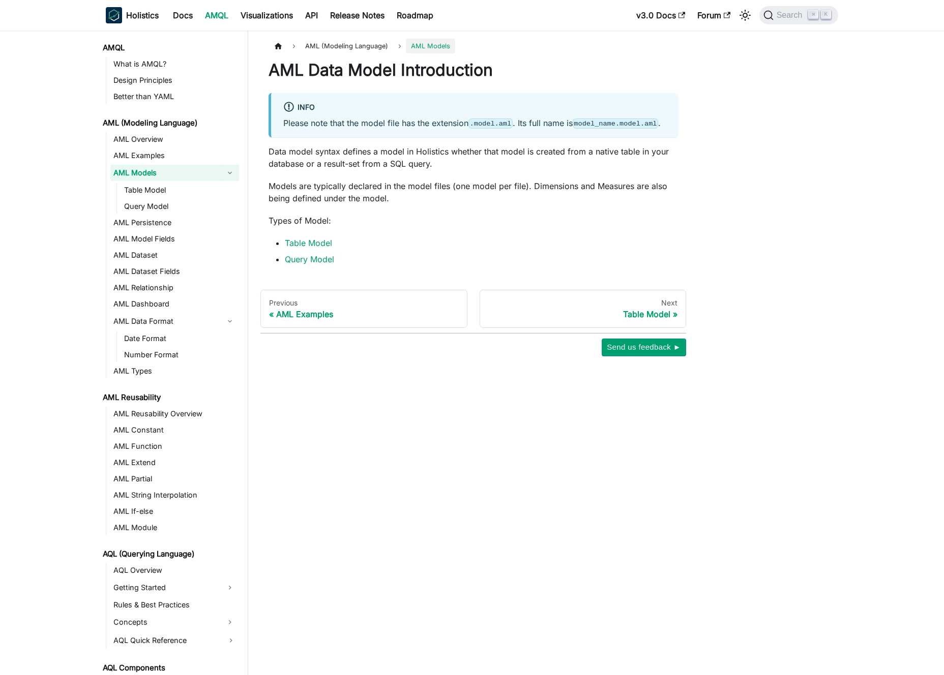
click at [230, 173] on button "Collapse sidebar category 'AML Models'" at bounding box center [230, 173] width 18 height 16
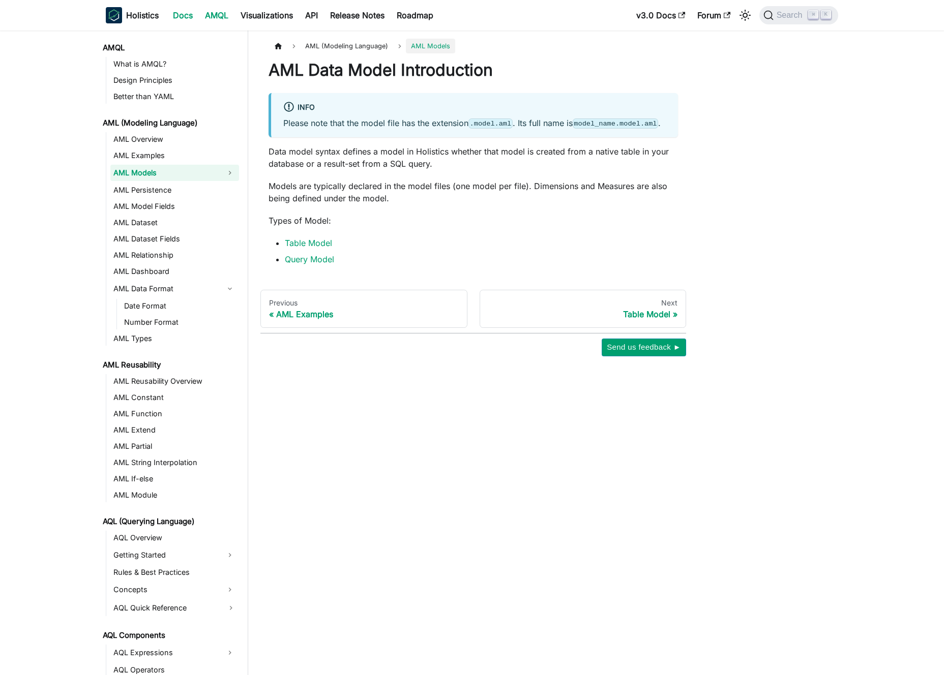
click at [183, 17] on link "Docs" at bounding box center [183, 15] width 32 height 16
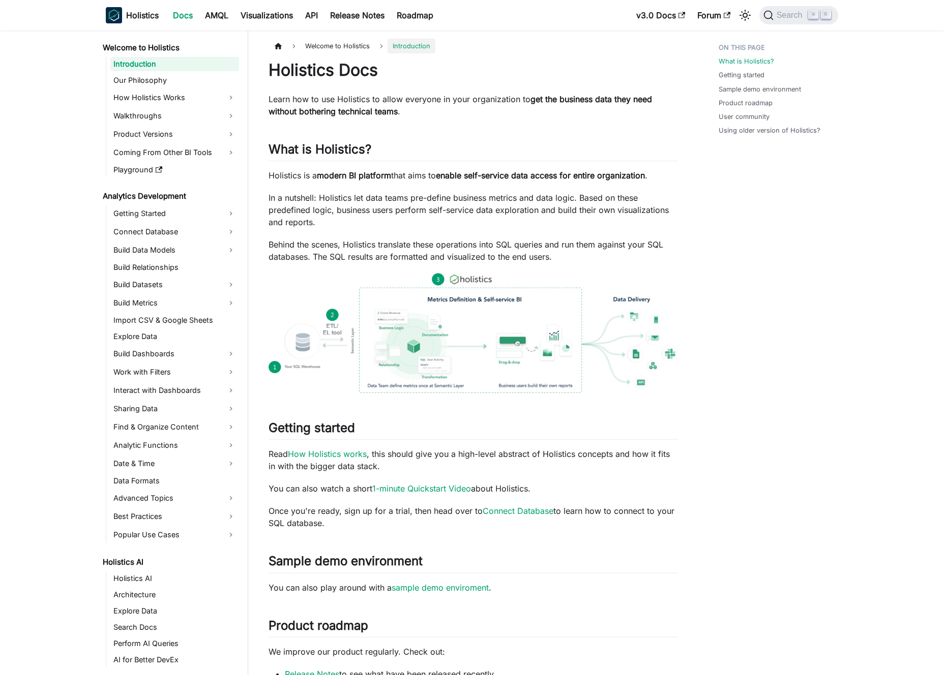
click at [322, 96] on p "Learn how to use Holistics to allow everyone in your organization to get the bu…" at bounding box center [472, 105] width 409 height 24
click at [326, 97] on p "Learn how to use Holistics to allow everyone in your organization to get the bu…" at bounding box center [472, 105] width 409 height 24
click at [465, 116] on p "Learn how to use Holistics to allow everyone in your organization to get the bu…" at bounding box center [472, 105] width 409 height 24
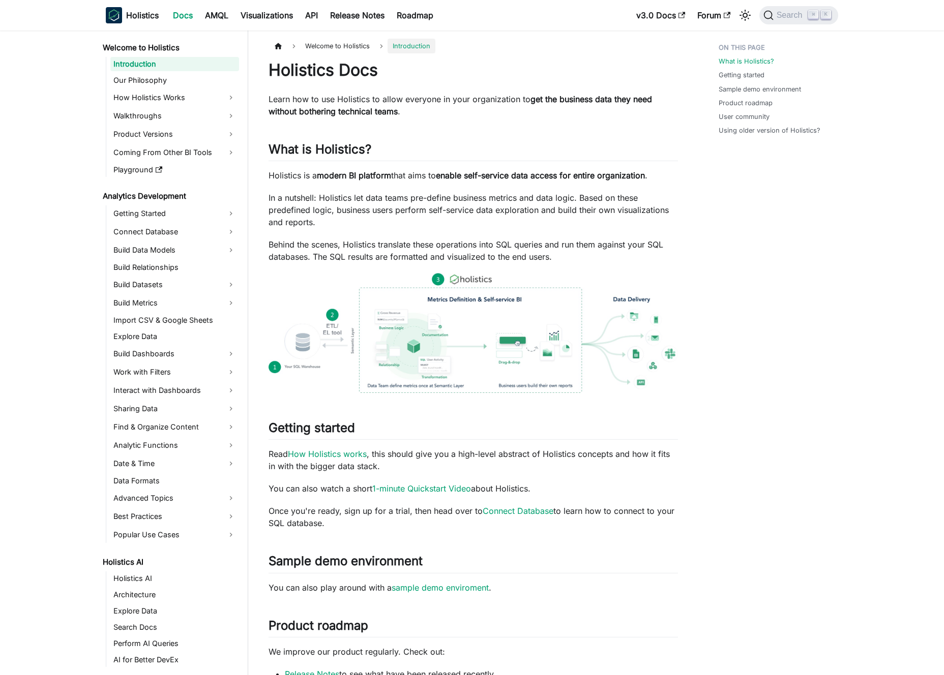
click at [465, 116] on p "Learn how to use Holistics to allow everyone in your organization to get the bu…" at bounding box center [472, 105] width 409 height 24
click at [460, 112] on p "Learn how to use Holistics to allow everyone in your organization to get the bu…" at bounding box center [472, 105] width 409 height 24
drag, startPoint x: 460, startPoint y: 112, endPoint x: 439, endPoint y: 106, distance: 21.7
click at [439, 106] on p "Learn how to use Holistics to allow everyone in your organization to get the bu…" at bounding box center [472, 105] width 409 height 24
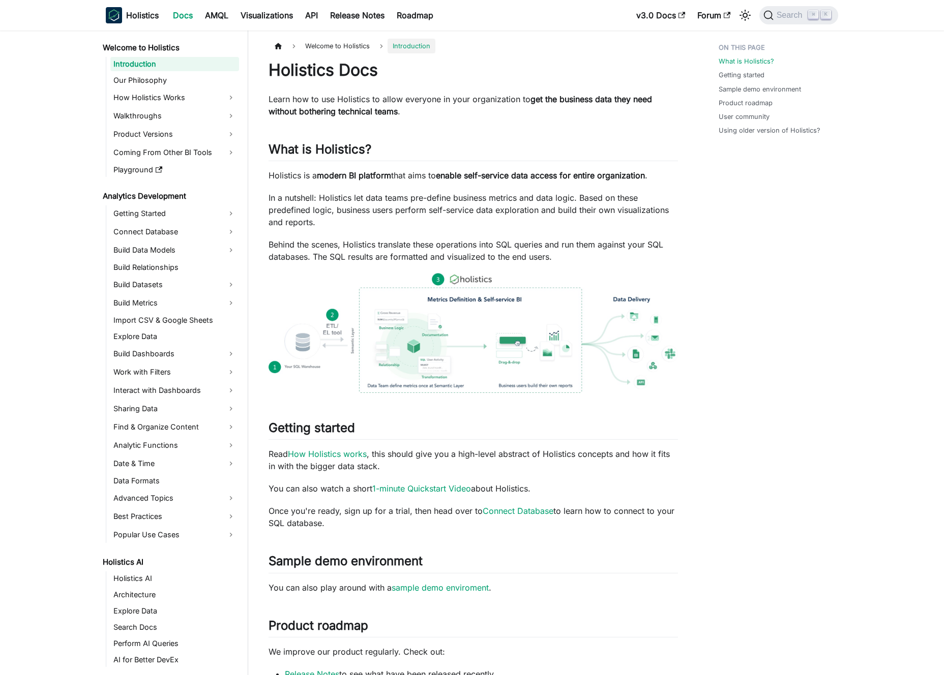
click at [440, 106] on p "Learn how to use Holistics to allow everyone in your organization to get the bu…" at bounding box center [472, 105] width 409 height 24
click at [450, 108] on p "Learn how to use Holistics to allow everyone in your organization to get the bu…" at bounding box center [472, 105] width 409 height 24
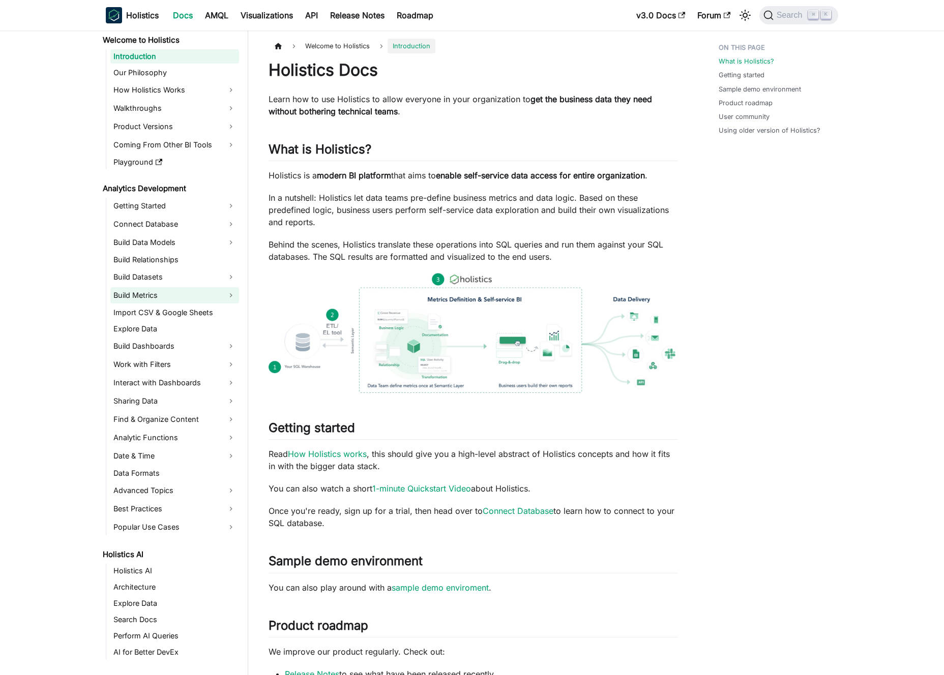
scroll to position [144, 0]
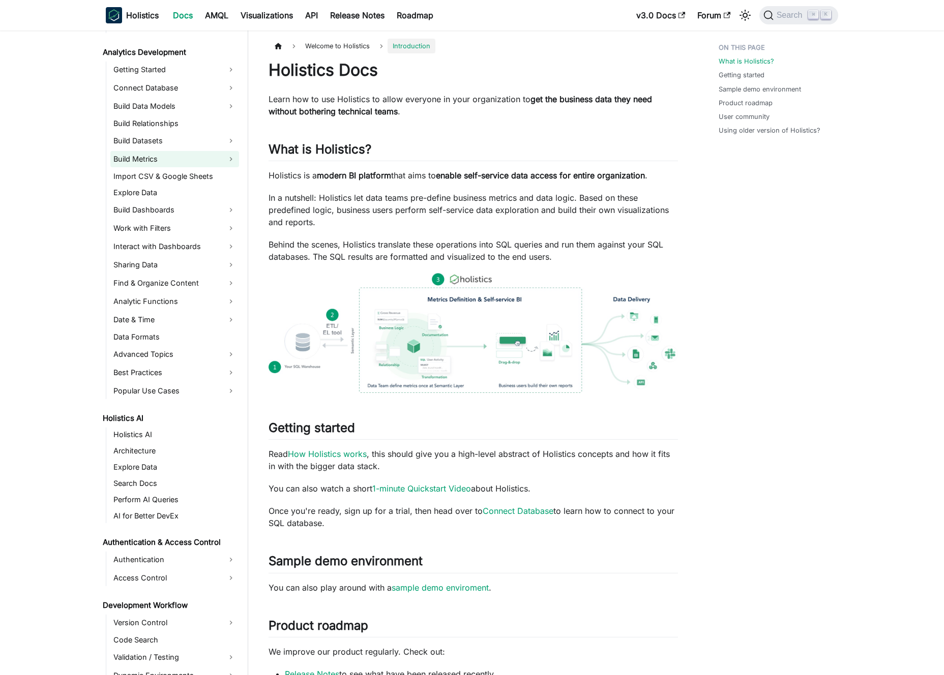
click at [178, 289] on link "Find & Organize Content" at bounding box center [174, 283] width 129 height 16
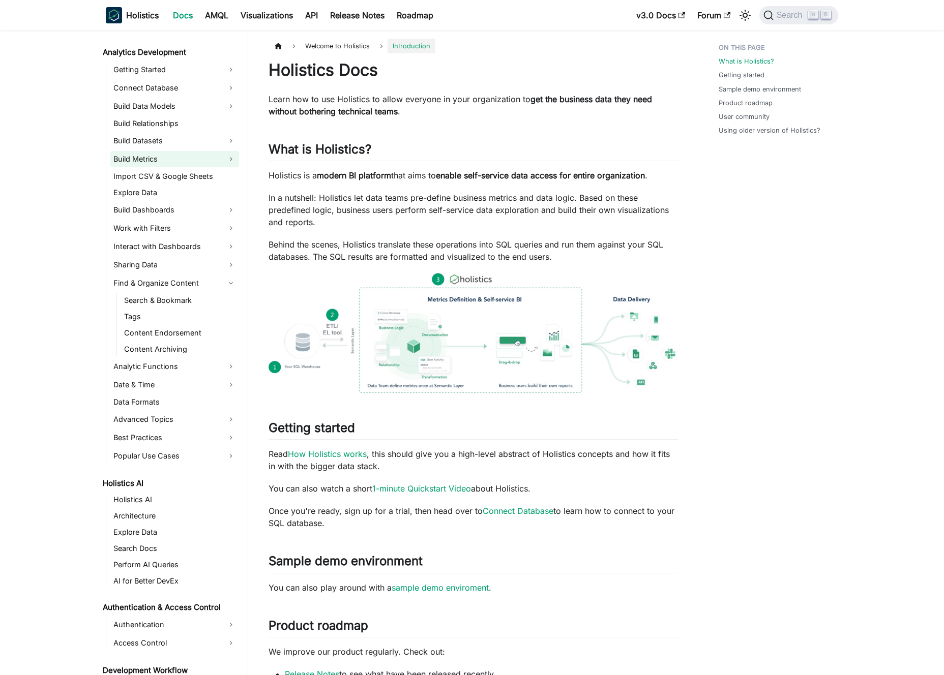
click at [178, 289] on link "Find & Organize Content" at bounding box center [174, 283] width 129 height 16
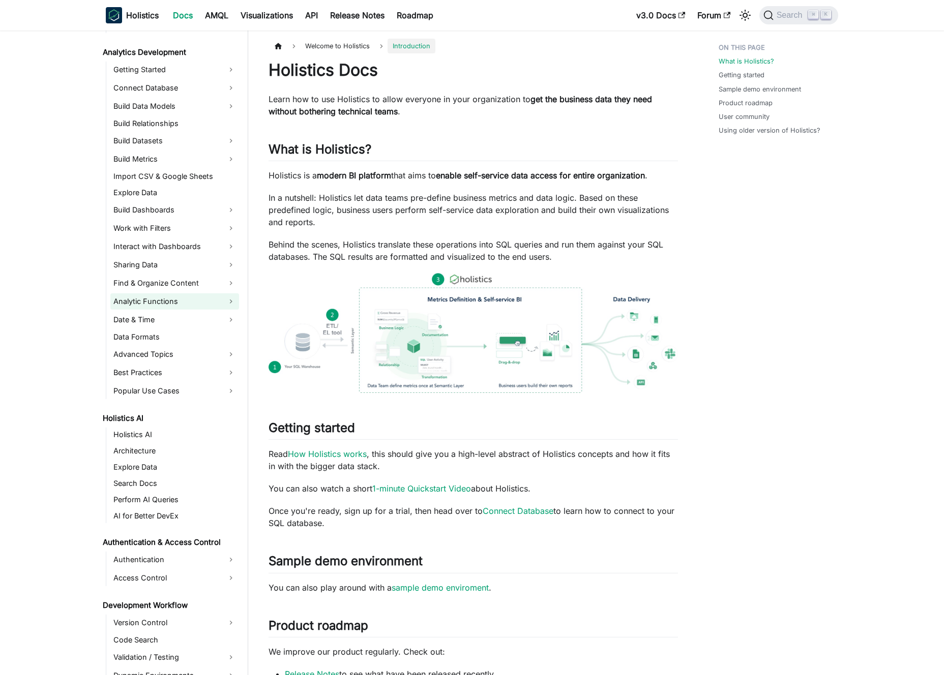
click at [183, 308] on link "Analytic Functions" at bounding box center [174, 301] width 129 height 16
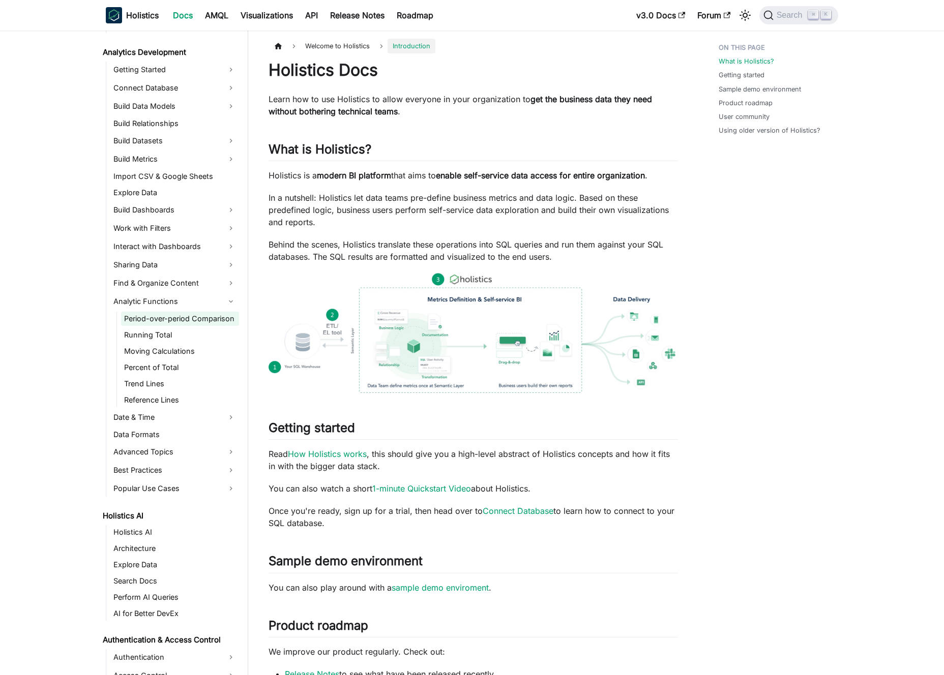
click at [189, 322] on link "Period-over-period Comparison" at bounding box center [180, 319] width 118 height 14
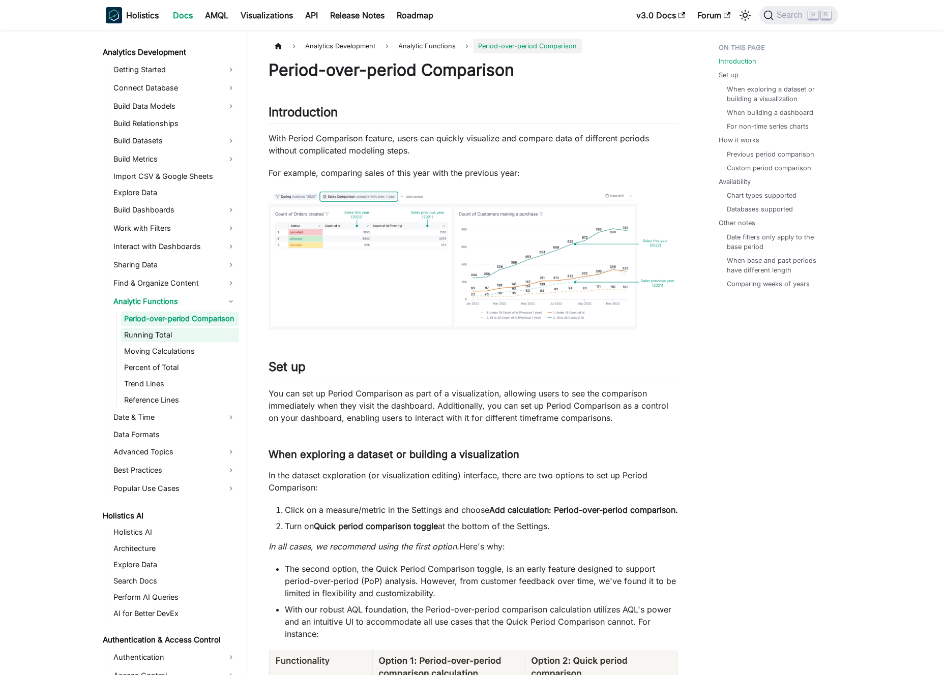
click at [190, 331] on link "Running Total" at bounding box center [180, 335] width 118 height 14
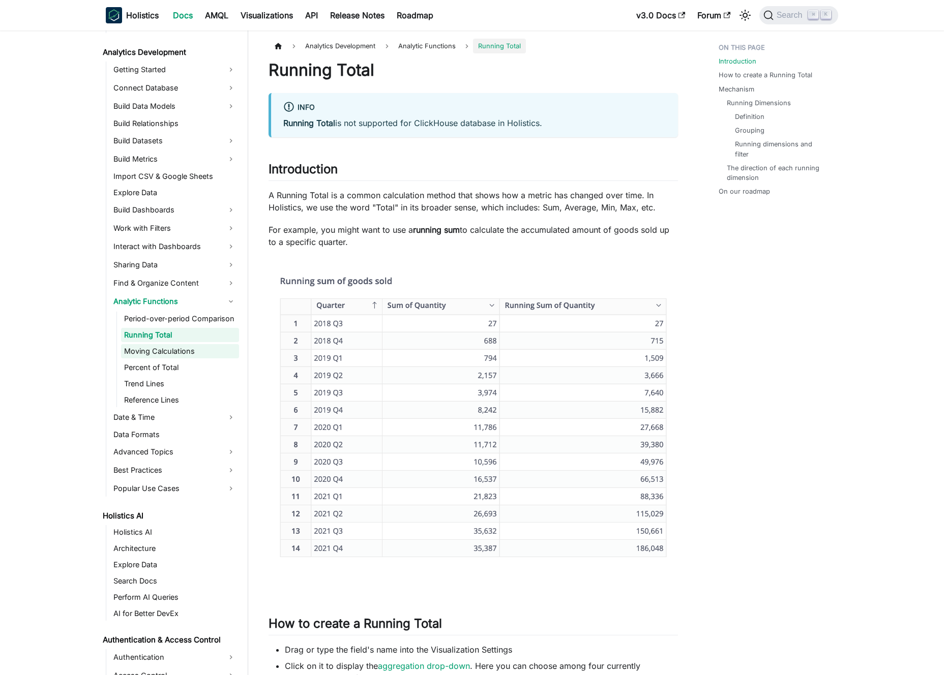
click at [188, 346] on link "Moving Calculations" at bounding box center [180, 351] width 118 height 14
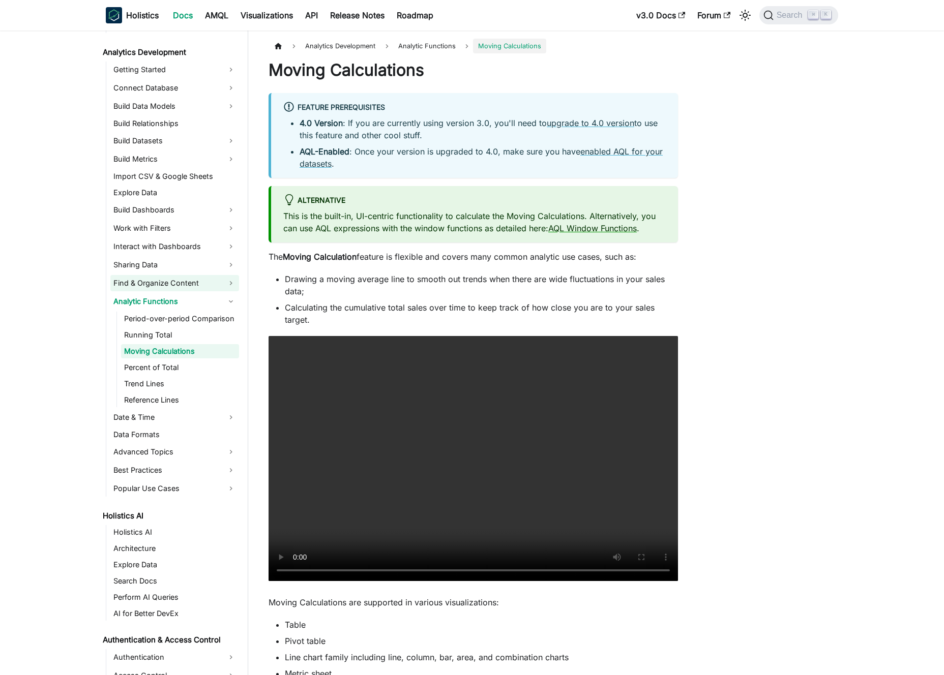
click at [182, 285] on link "Find & Organize Content" at bounding box center [174, 283] width 129 height 16
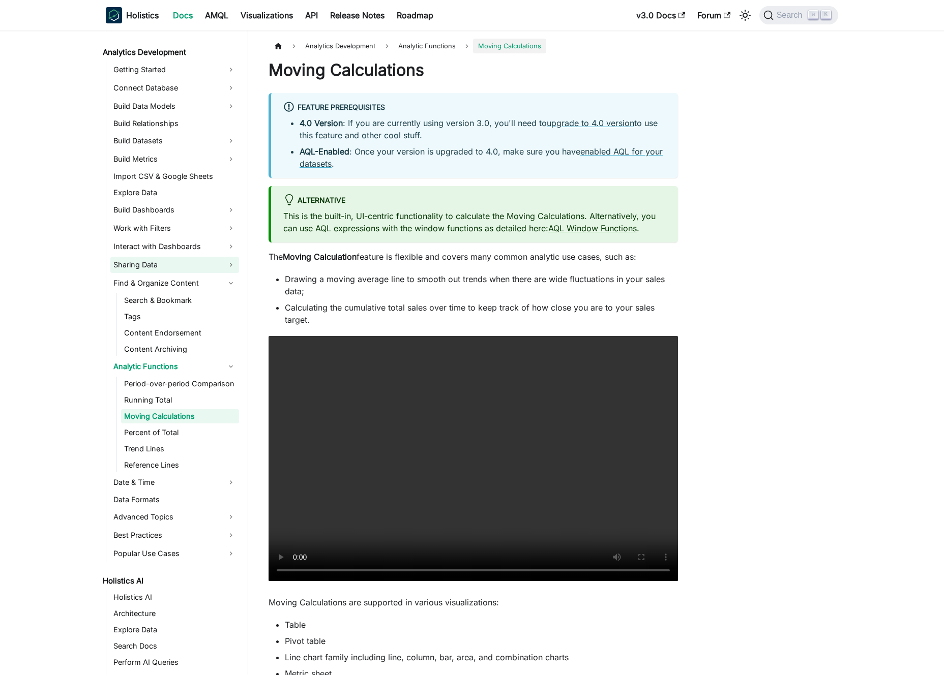
click at [182, 267] on link "Sharing Data" at bounding box center [174, 265] width 129 height 16
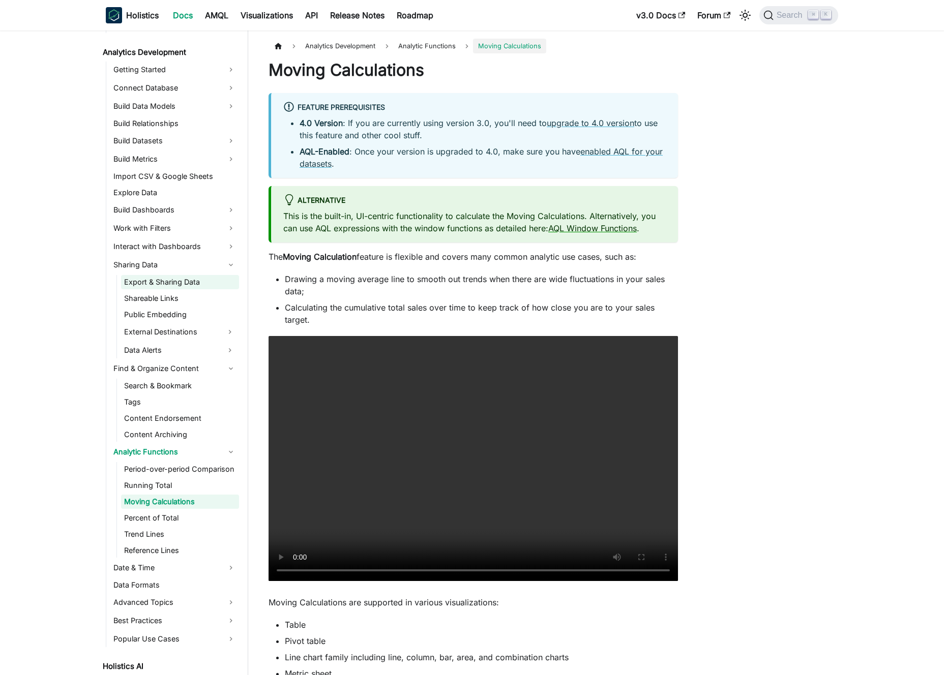
click at [181, 284] on link "Export & Sharing Data" at bounding box center [180, 282] width 118 height 14
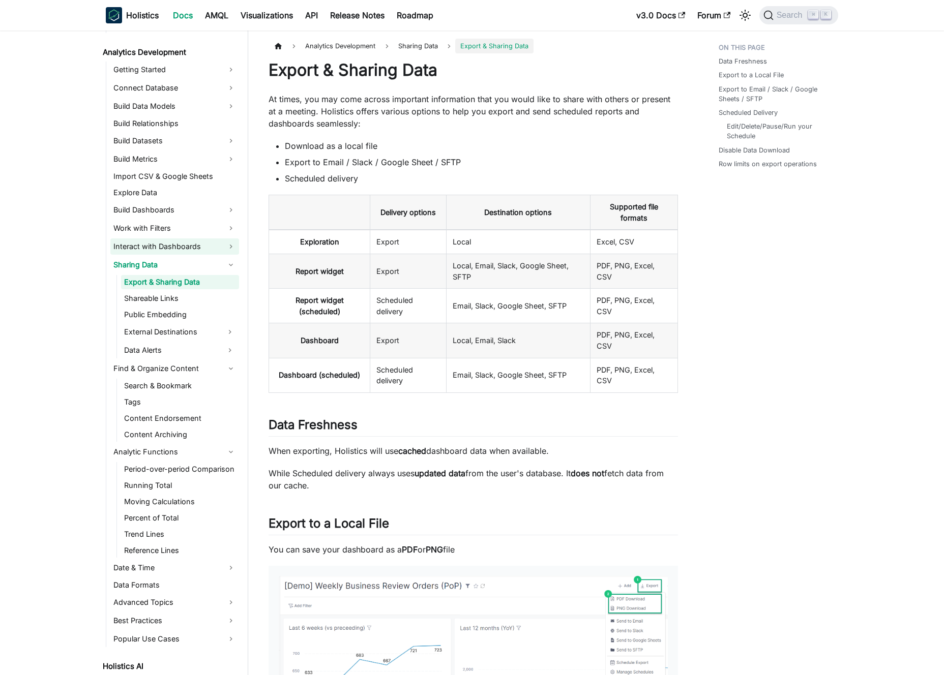
click at [184, 250] on link "Interact with Dashboards" at bounding box center [174, 246] width 129 height 16
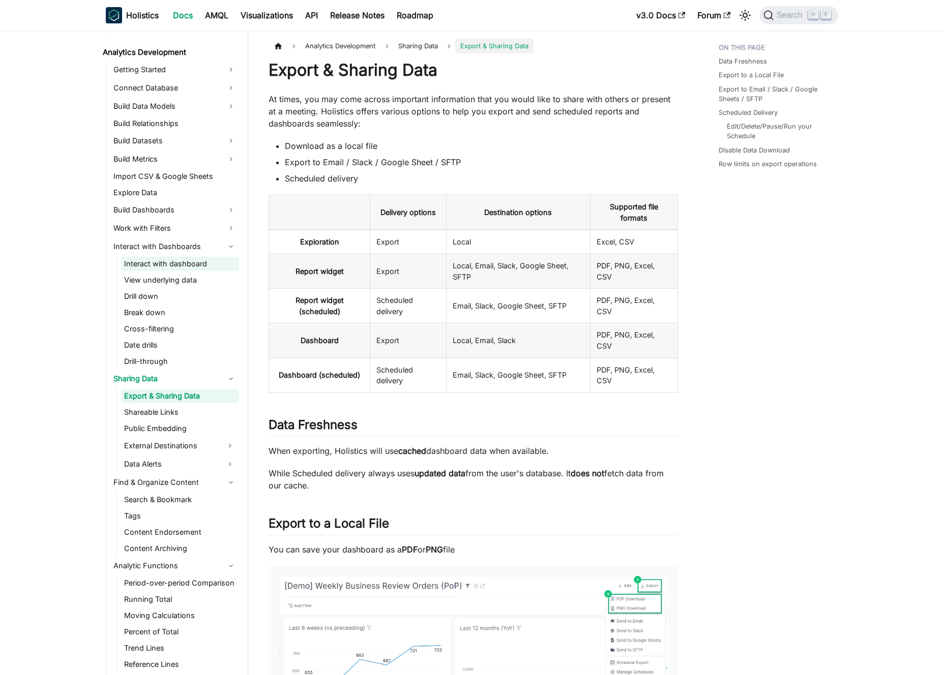
click at [182, 262] on link "Interact with dashboard" at bounding box center [180, 264] width 118 height 14
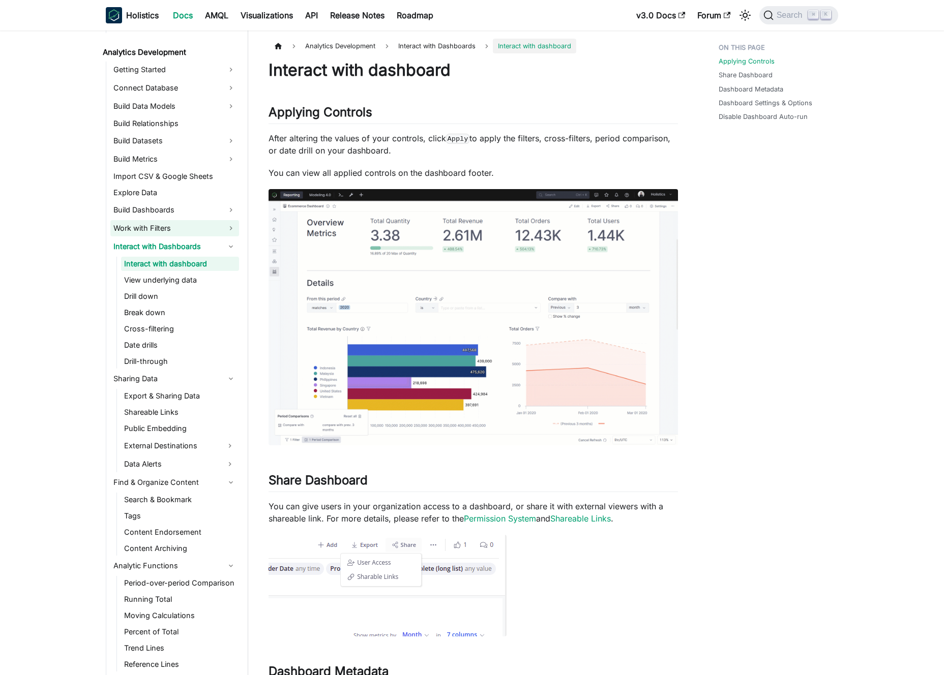
click at [185, 224] on link "Work with Filters" at bounding box center [174, 228] width 129 height 16
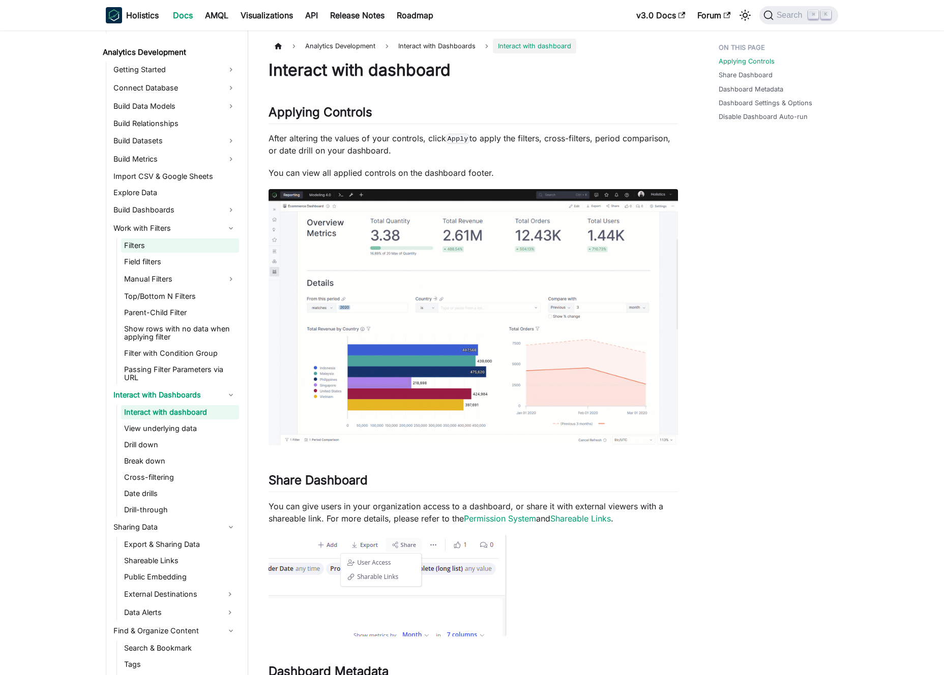
click at [183, 242] on link "Filters" at bounding box center [180, 245] width 118 height 14
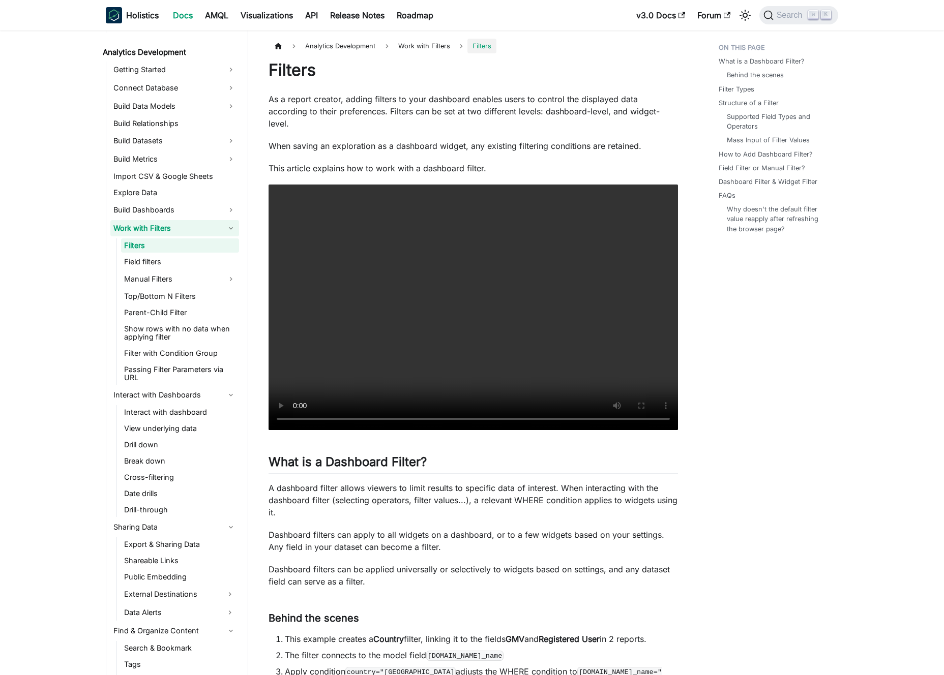
click at [186, 228] on link "Work with Filters" at bounding box center [174, 228] width 129 height 16
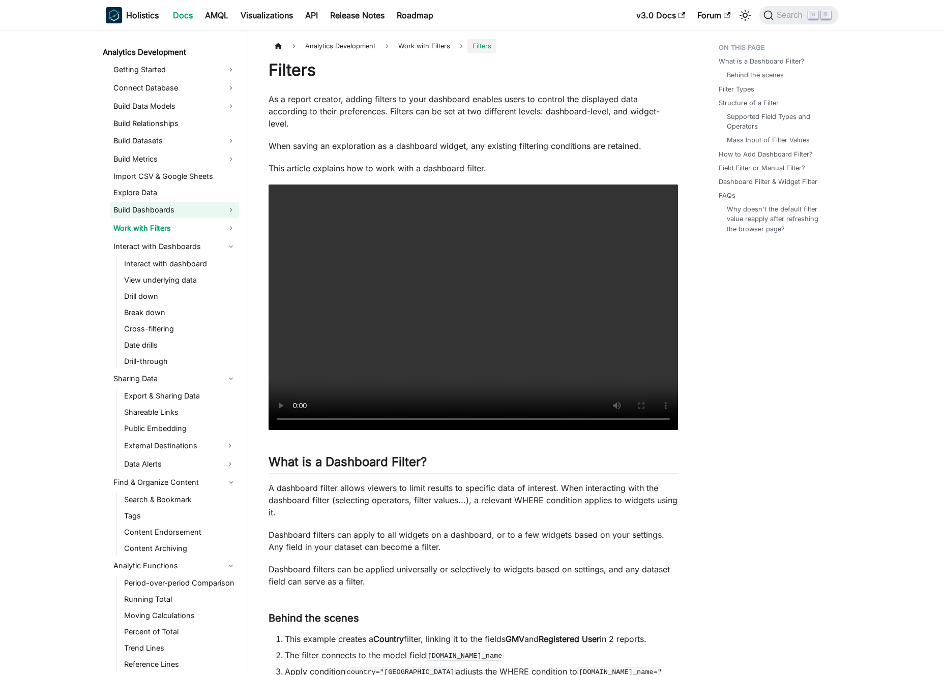
click at [192, 211] on link "Build Dashboards" at bounding box center [174, 210] width 129 height 16
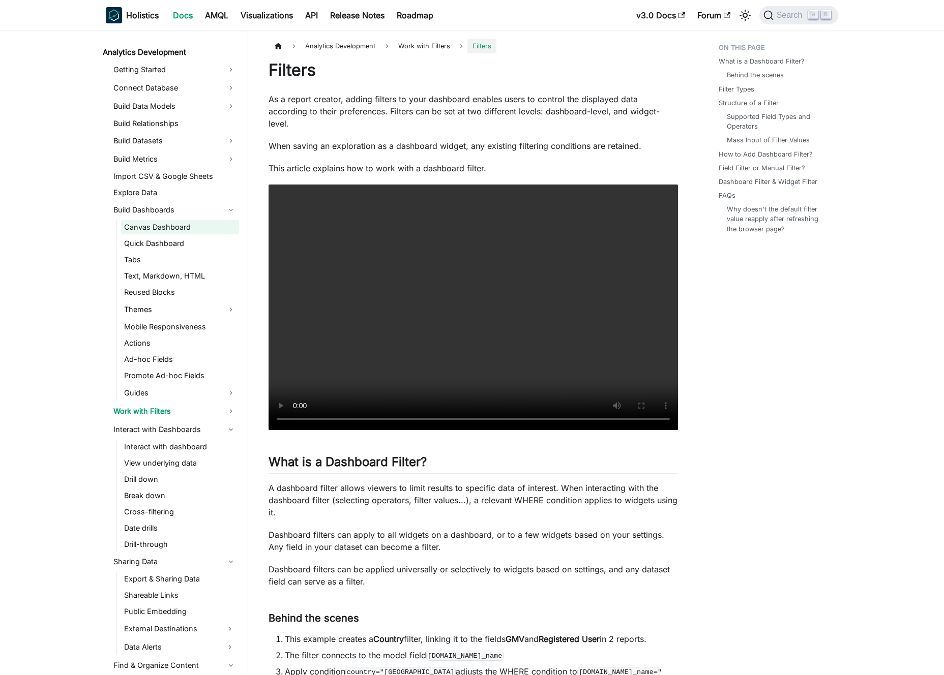
click at [189, 225] on link "Canvas Dashboard" at bounding box center [180, 227] width 118 height 14
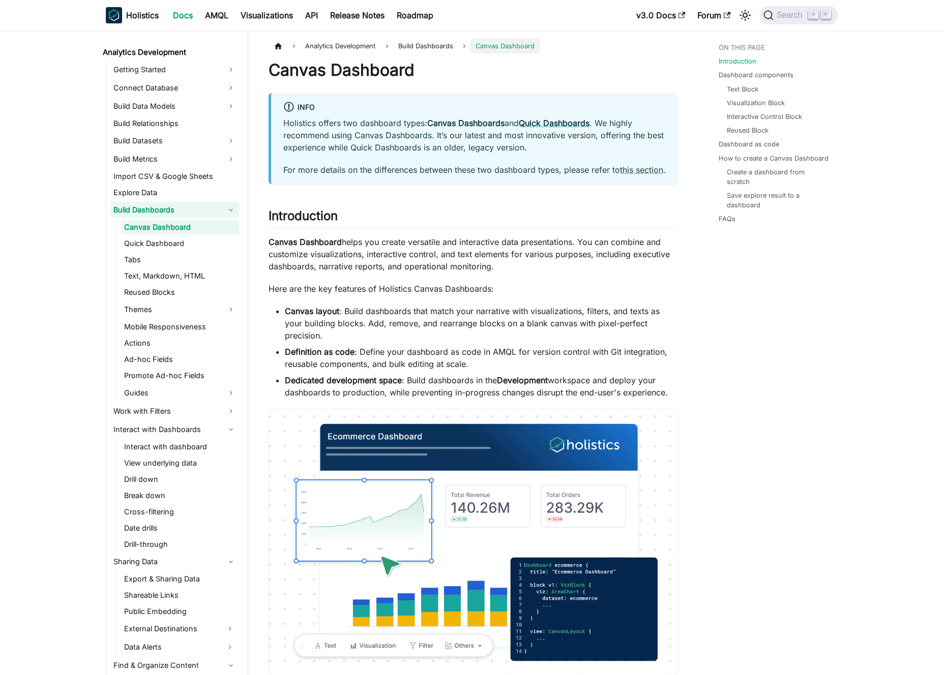
click at [187, 210] on link "Build Dashboards" at bounding box center [174, 210] width 129 height 16
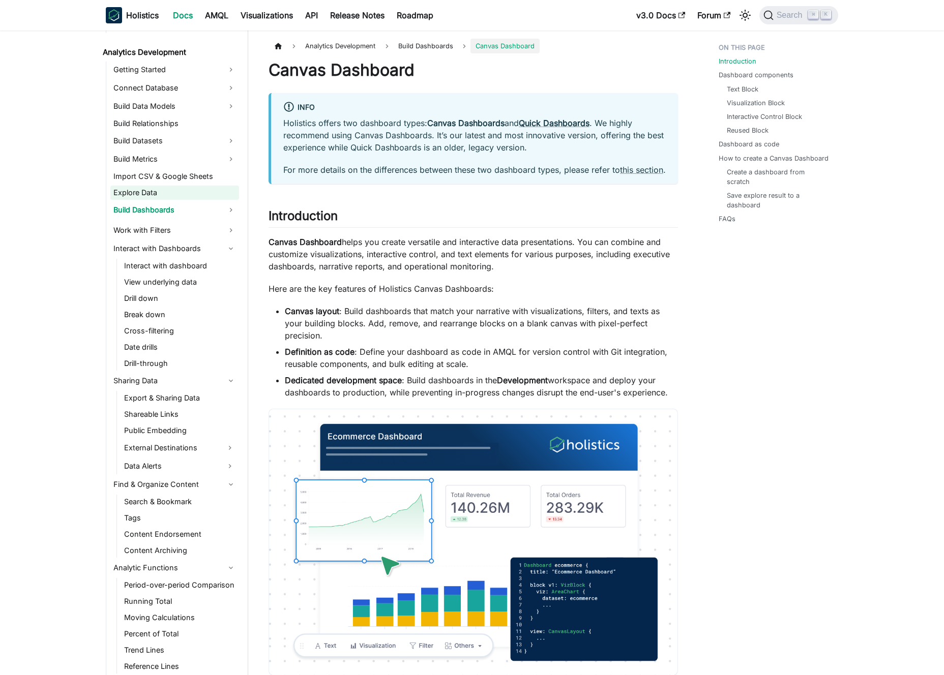
click at [186, 191] on link "Explore Data" at bounding box center [174, 193] width 129 height 14
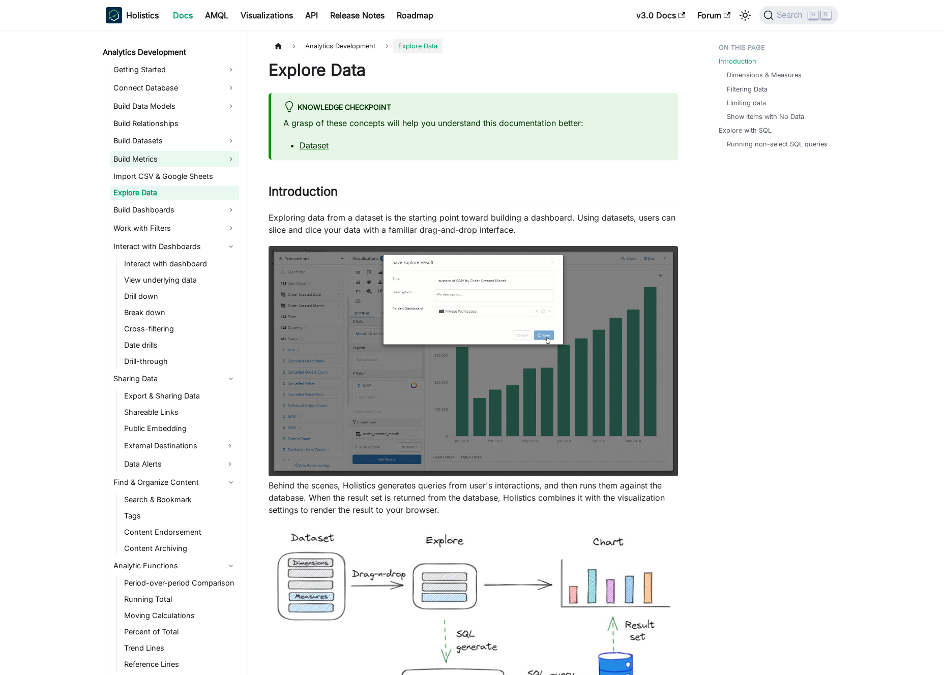
click at [186, 160] on link "Build Metrics" at bounding box center [174, 159] width 129 height 16
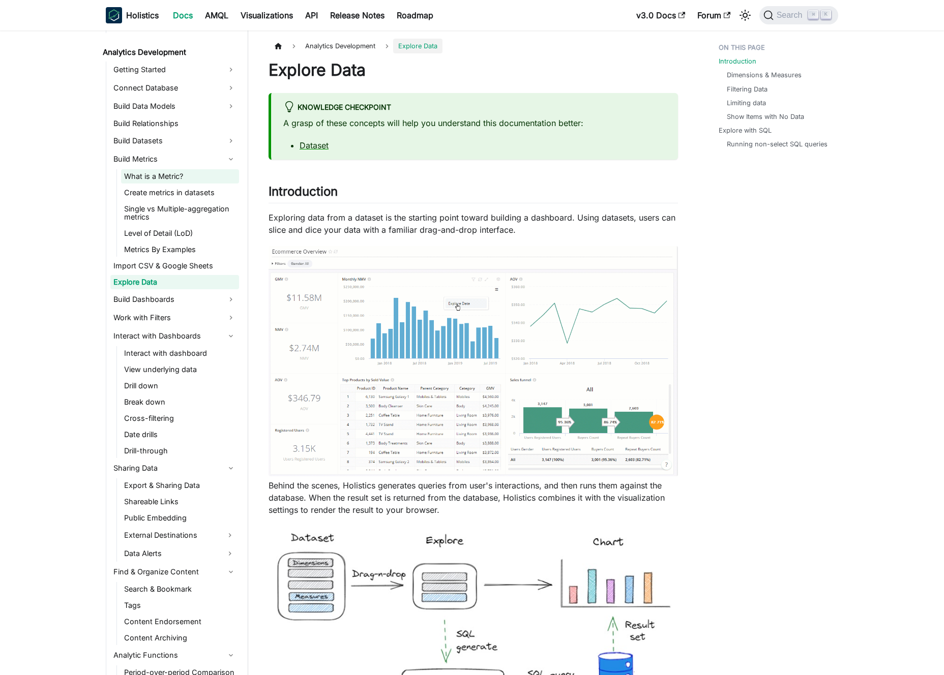
click at [186, 173] on link "What is a Metric?" at bounding box center [180, 176] width 118 height 14
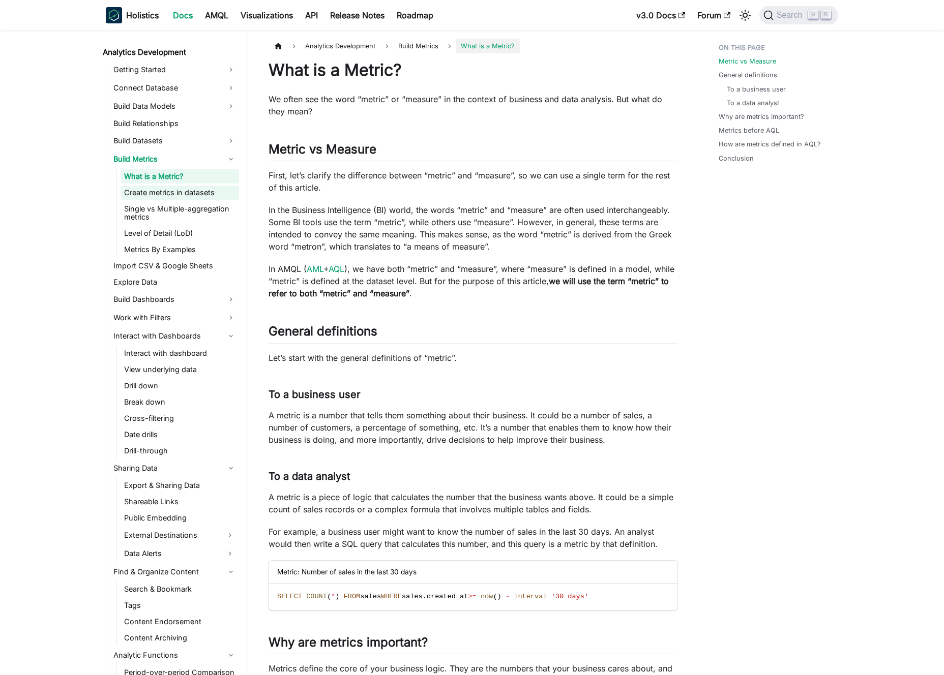
click at [185, 193] on link "Create metrics in datasets" at bounding box center [180, 193] width 118 height 14
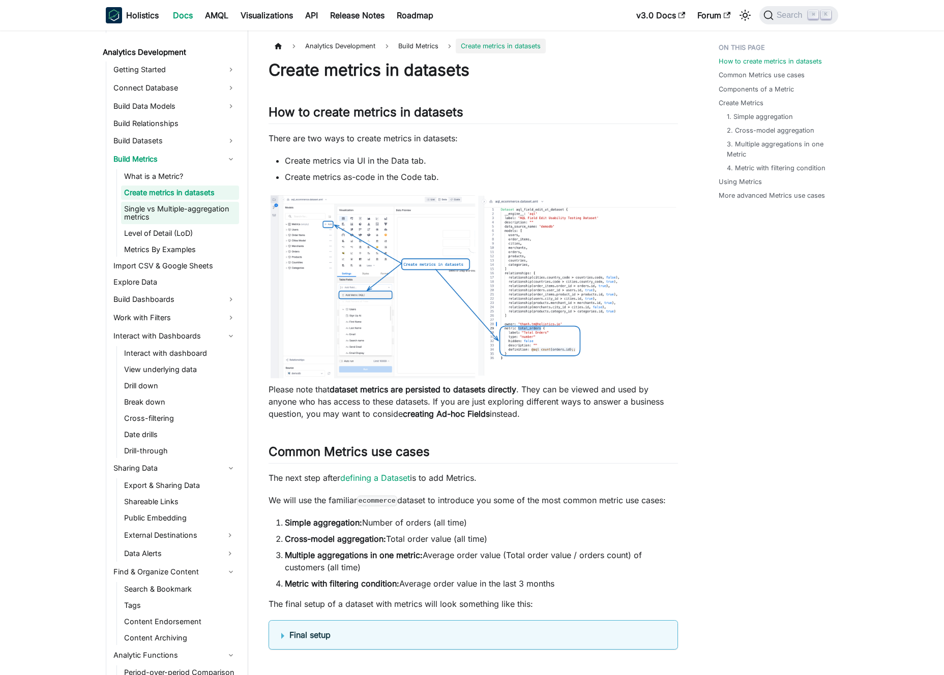
click at [184, 208] on link "Single vs Multiple-aggregation metrics" at bounding box center [180, 213] width 118 height 22
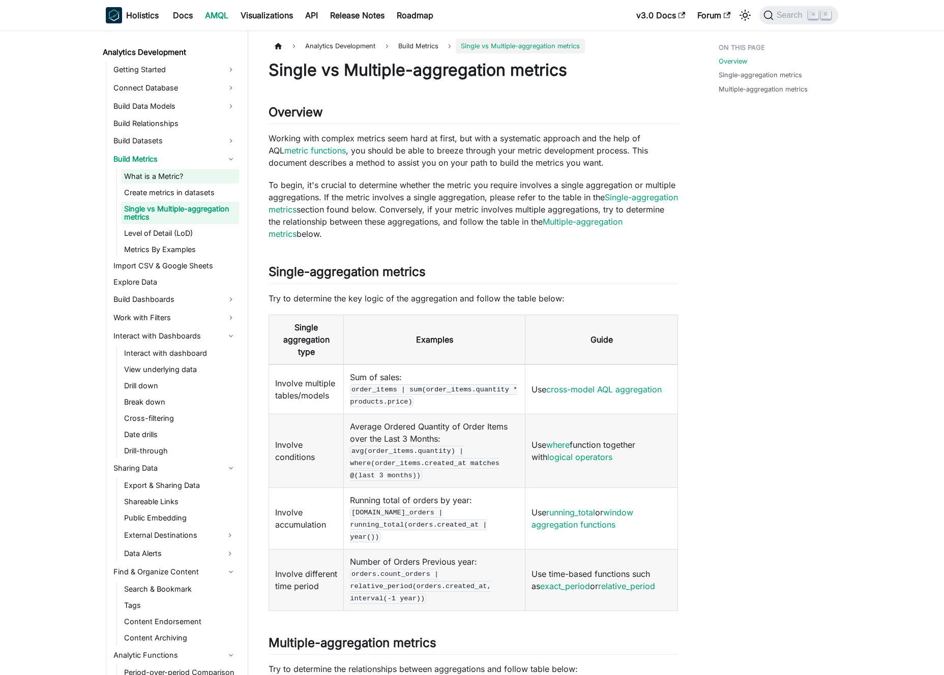
click at [180, 175] on link "What is a Metric?" at bounding box center [180, 176] width 118 height 14
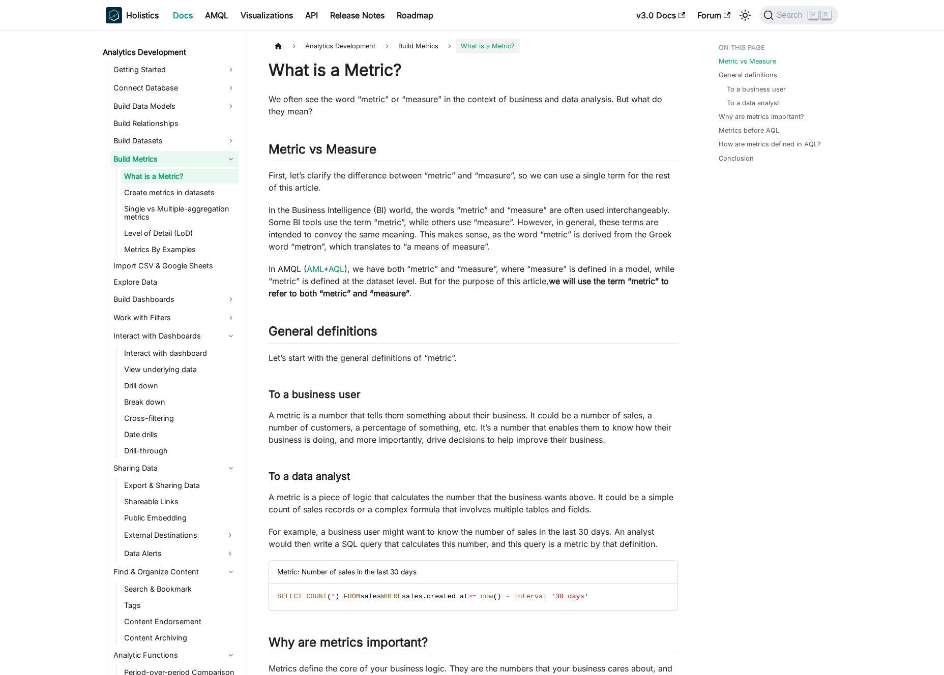
click at [184, 159] on link "Build Metrics" at bounding box center [174, 159] width 129 height 16
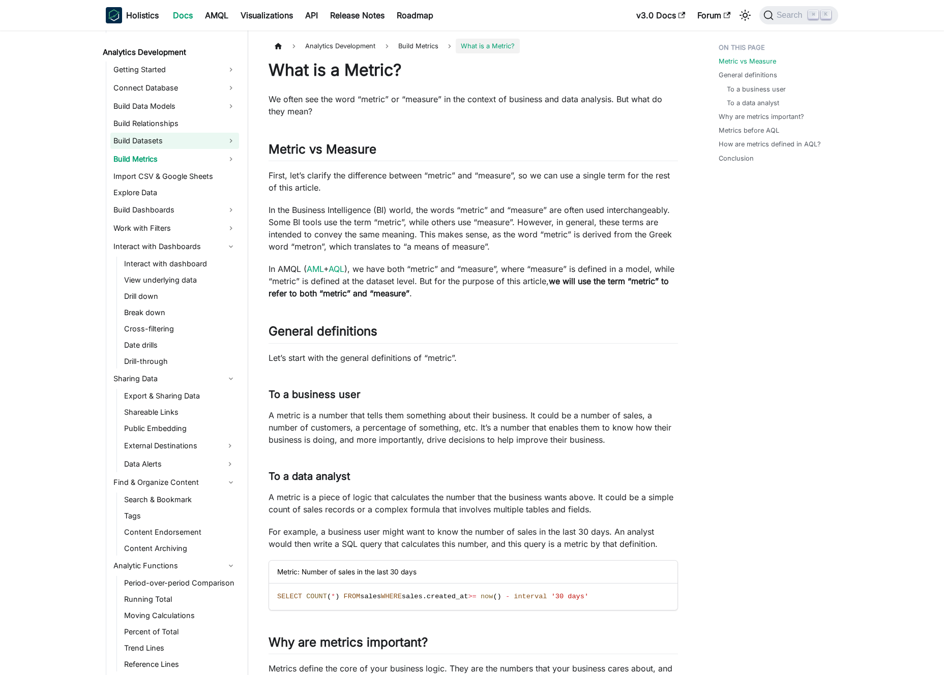
click at [186, 143] on link "Build Datasets" at bounding box center [174, 141] width 129 height 16
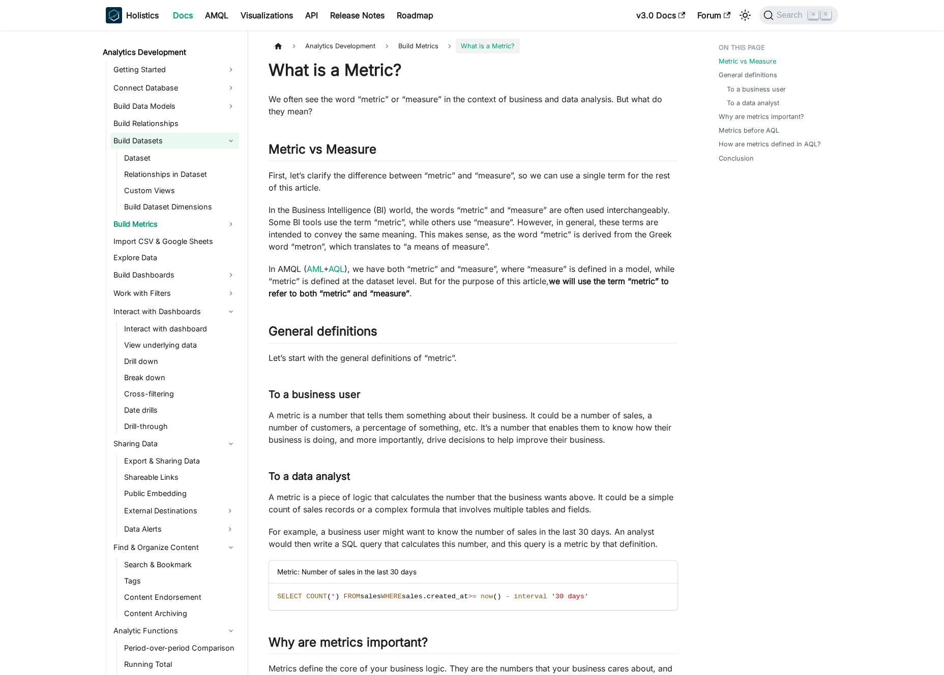
click at [186, 143] on link "Build Datasets" at bounding box center [174, 141] width 129 height 16
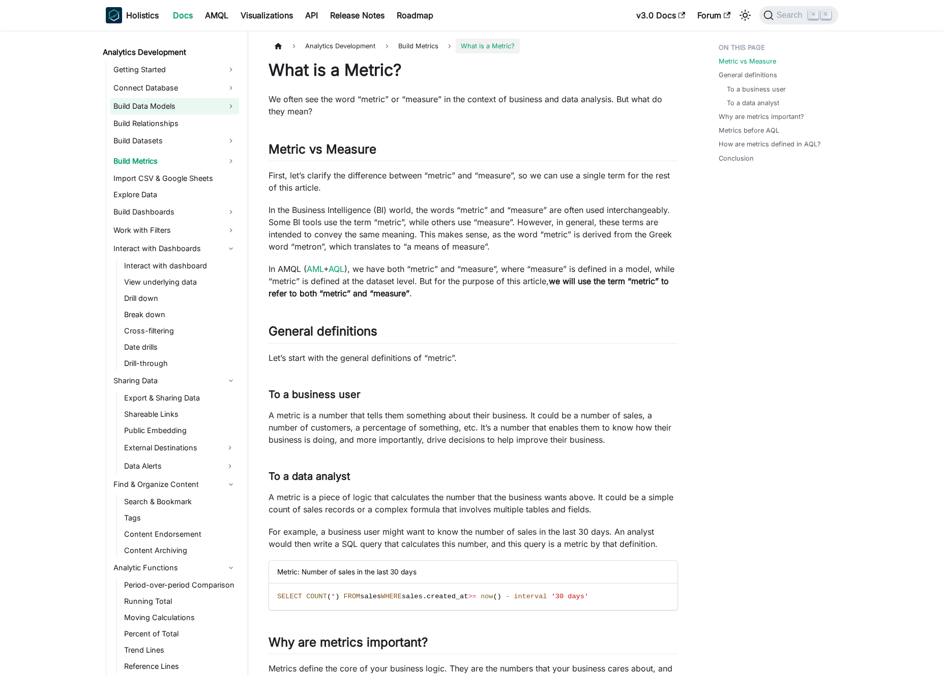
click at [188, 113] on link "Build Data Models" at bounding box center [174, 106] width 129 height 16
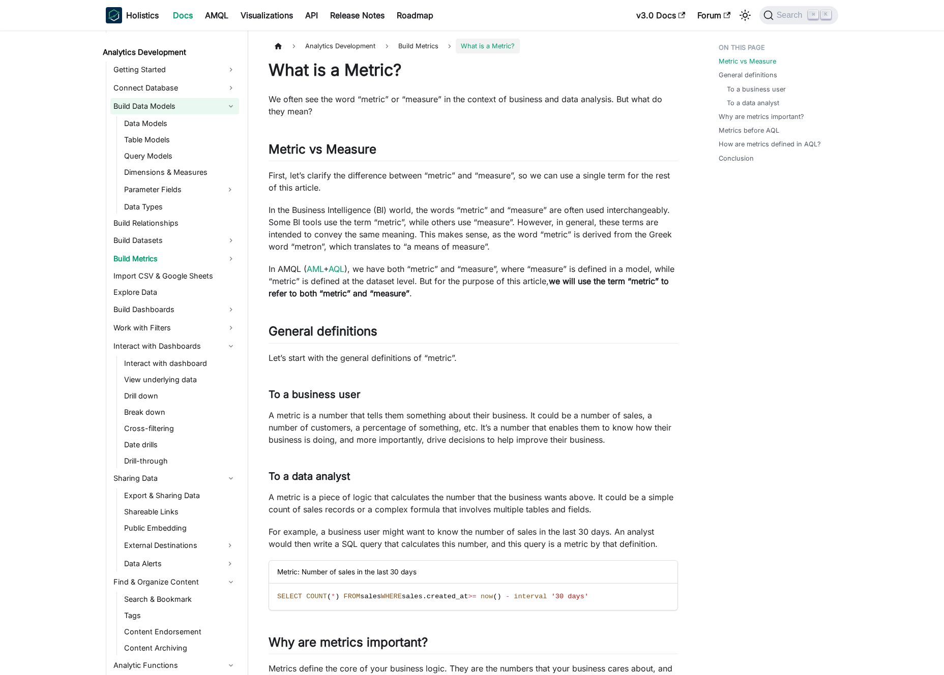
click at [190, 107] on link "Build Data Models" at bounding box center [174, 106] width 129 height 16
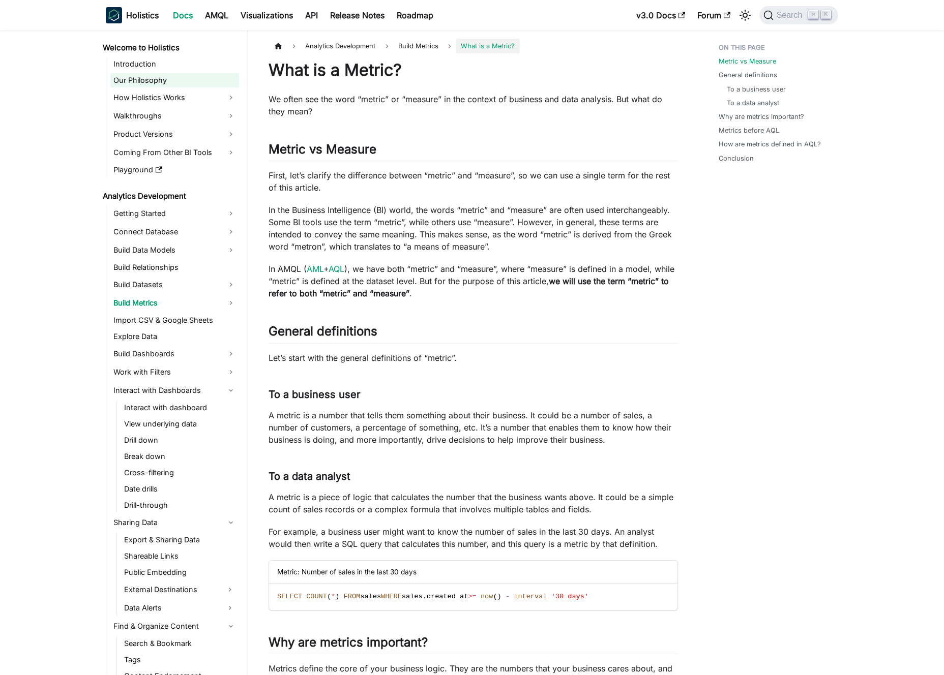
click at [176, 81] on link "Our Philosophy" at bounding box center [174, 80] width 129 height 14
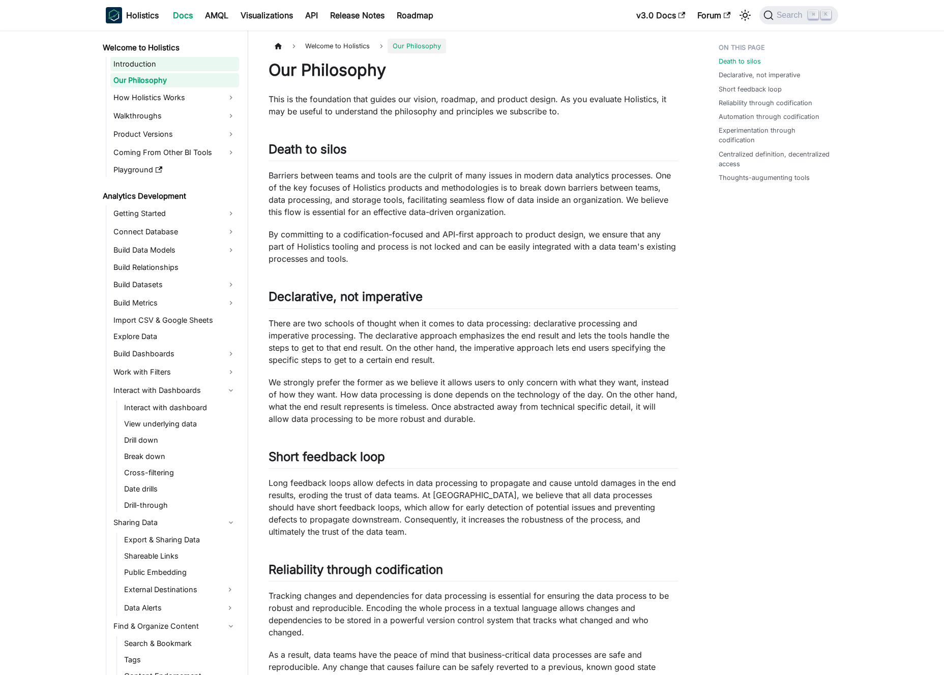
click at [174, 67] on link "Introduction" at bounding box center [174, 64] width 129 height 14
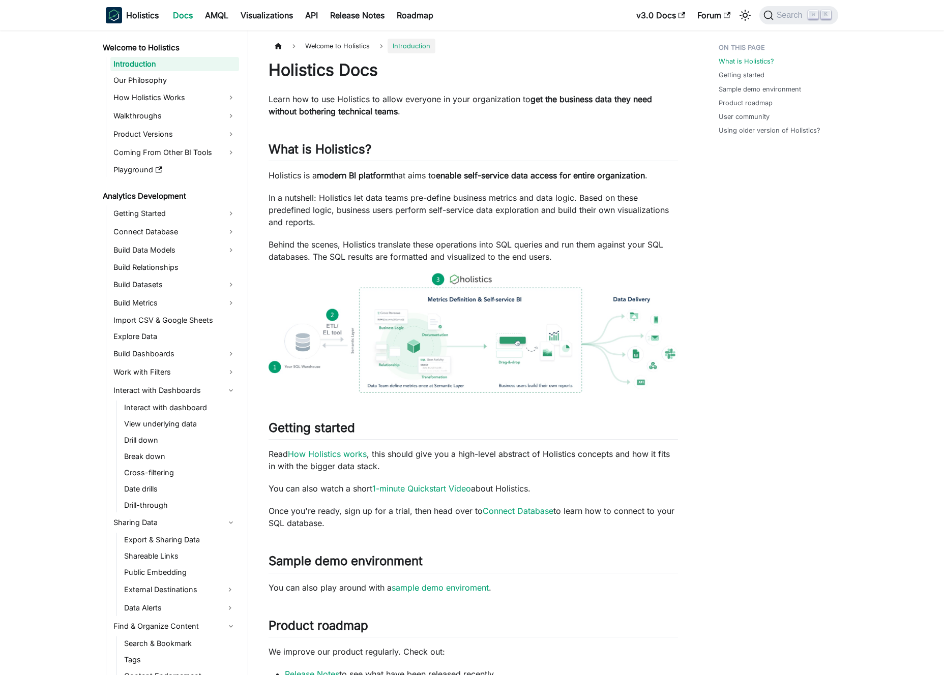
click at [391, 92] on div "Holistics Docs Learn how to use Holistics to allow everyone in your organizatio…" at bounding box center [472, 509] width 409 height 899
click at [395, 96] on p "Learn how to use Holistics to allow everyone in your organization to get the bu…" at bounding box center [472, 105] width 409 height 24
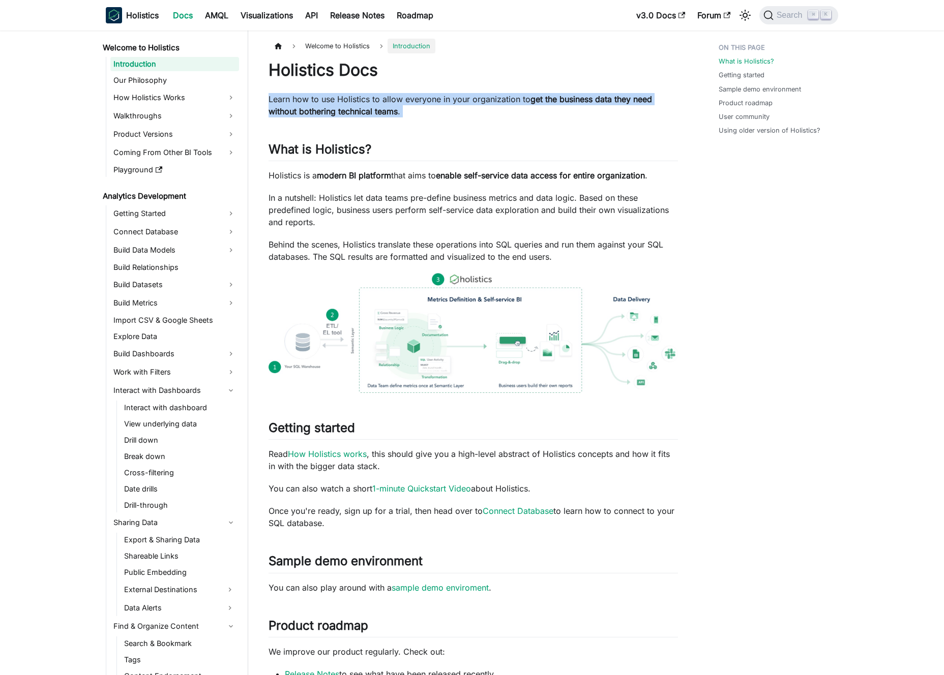
drag, startPoint x: 395, startPoint y: 96, endPoint x: 384, endPoint y: 96, distance: 10.2
click at [394, 96] on p "Learn how to use Holistics to allow everyone in your organization to get the bu…" at bounding box center [472, 105] width 409 height 24
click at [384, 96] on p "Learn how to use Holistics to allow everyone in your organization to get the bu…" at bounding box center [472, 105] width 409 height 24
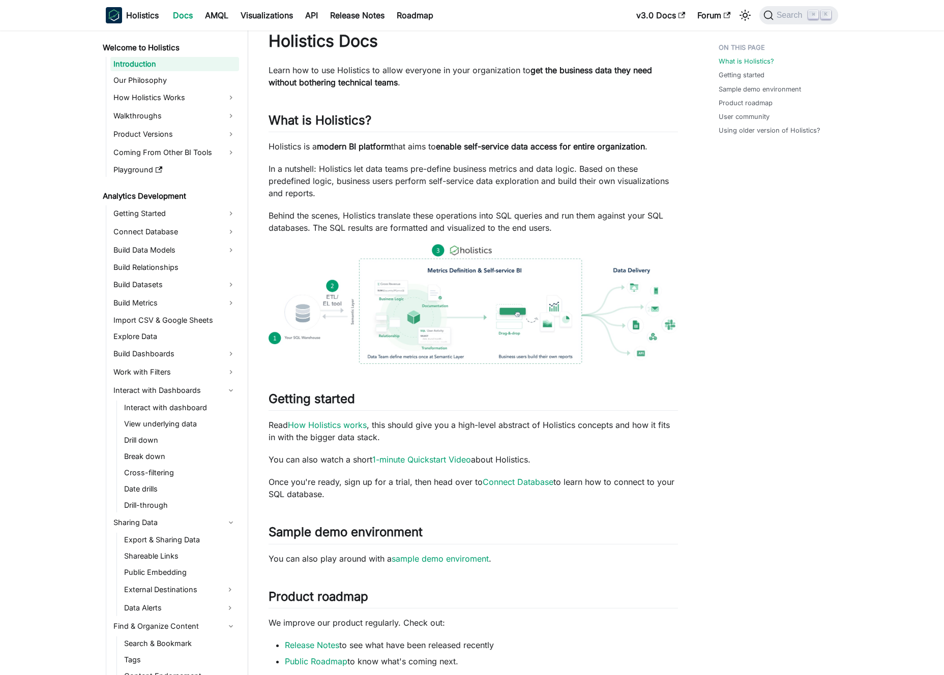
click at [410, 316] on img at bounding box center [472, 304] width 409 height 120
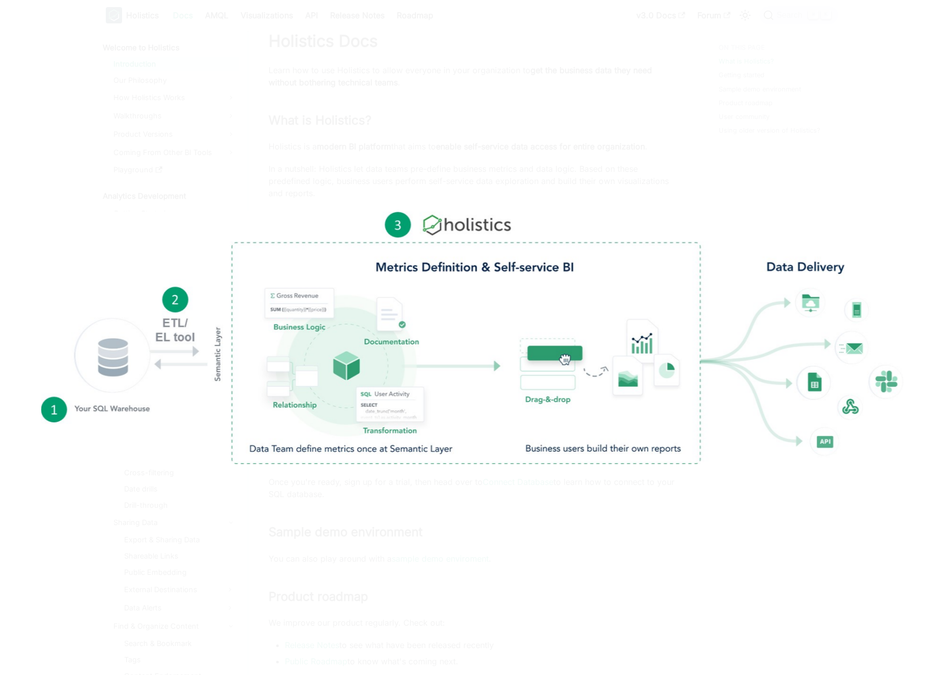
click at [403, 181] on div at bounding box center [472, 337] width 944 height 675
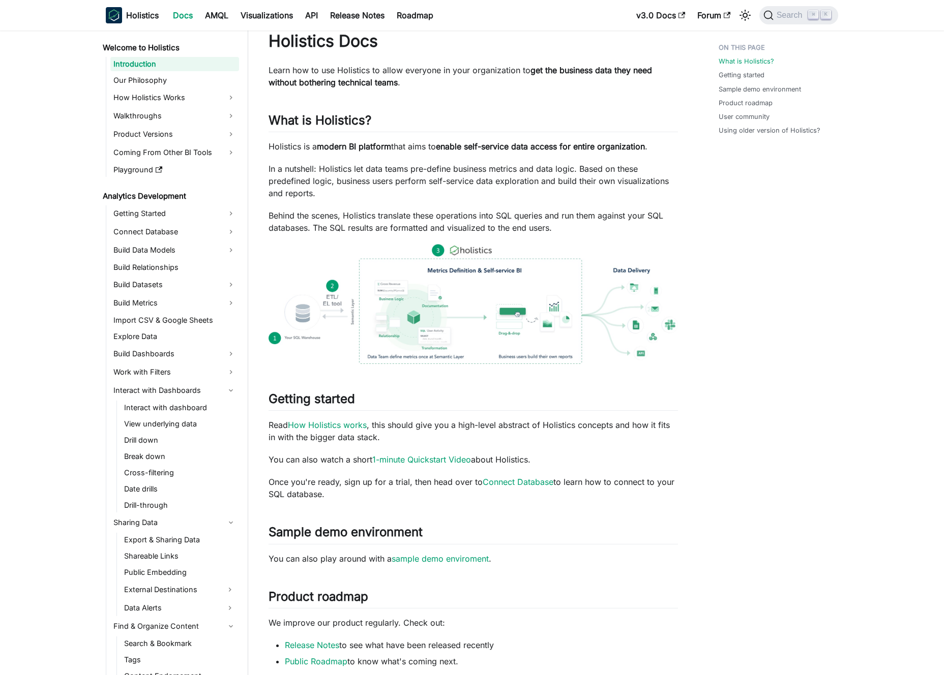
click at [387, 222] on p "Behind the scenes, Holistics translate these operations into SQL queries and ru…" at bounding box center [472, 222] width 409 height 24
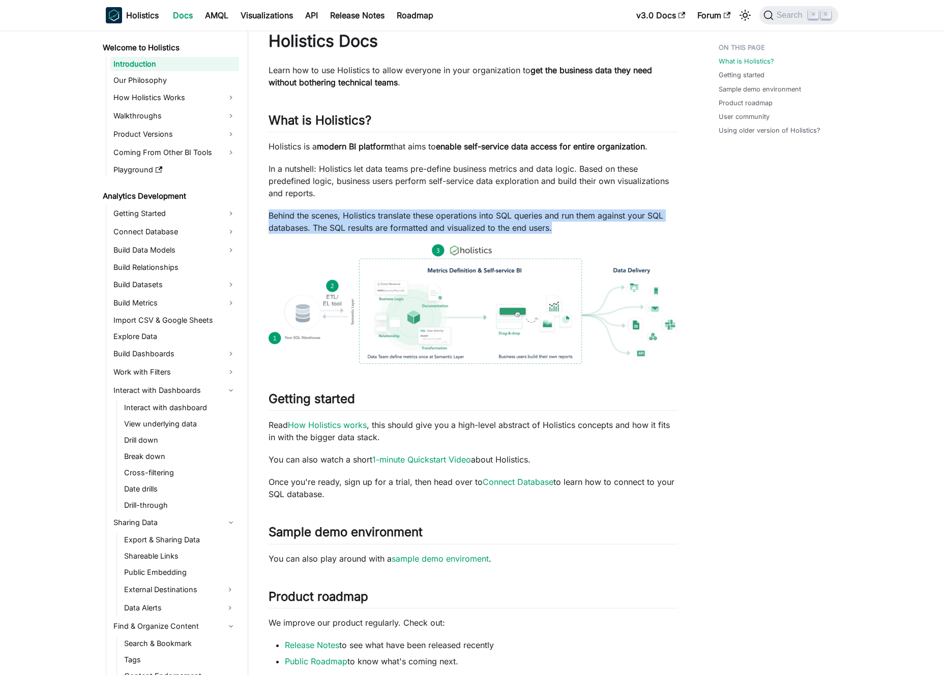
click at [387, 222] on p "Behind the scenes, Holistics translate these operations into SQL queries and ru…" at bounding box center [472, 222] width 409 height 24
click at [376, 218] on p "Behind the scenes, Holistics translate these operations into SQL queries and ru…" at bounding box center [472, 222] width 409 height 24
